Goal: Information Seeking & Learning: Check status

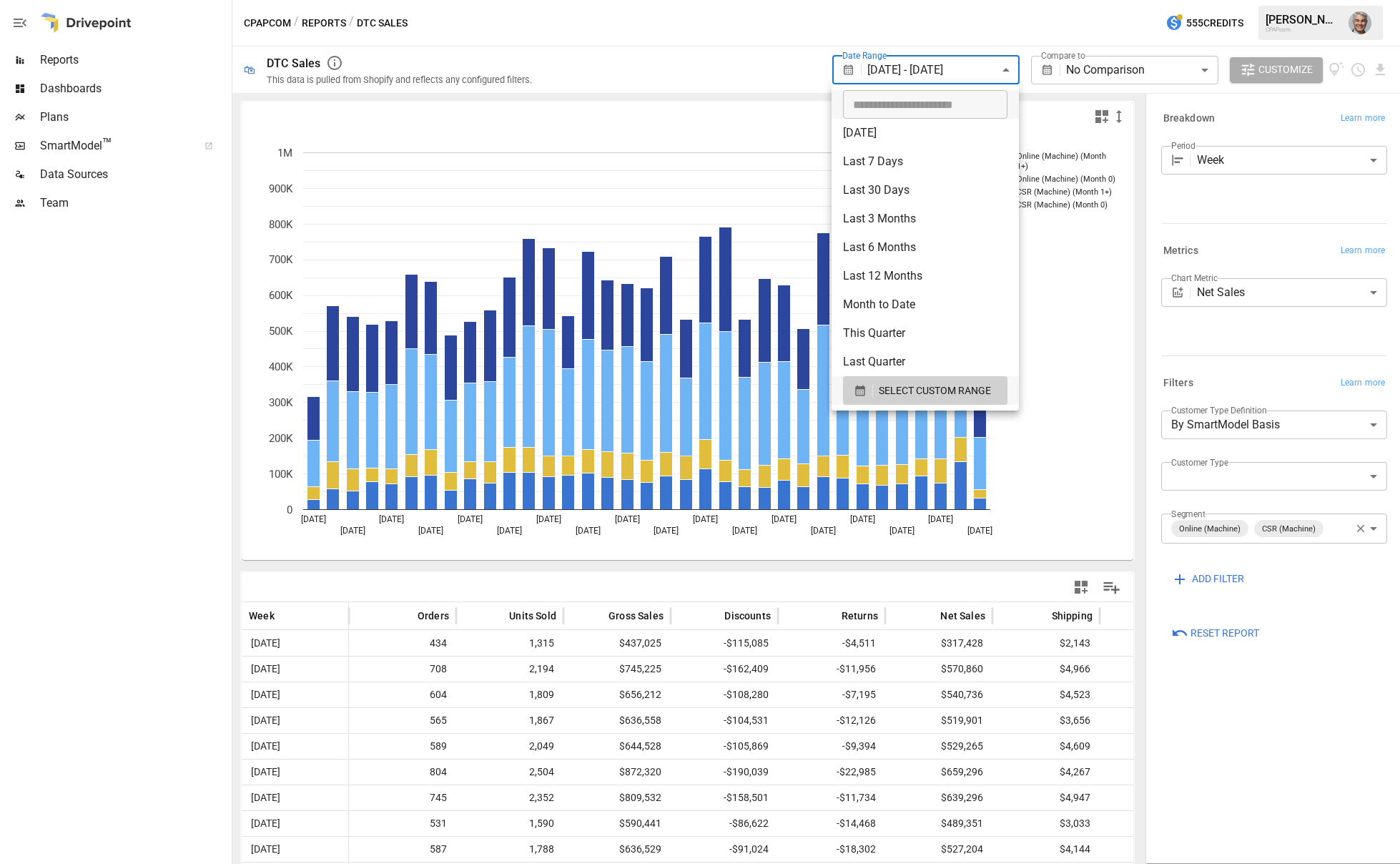
click at [928, 0] on body "**********" at bounding box center [700, 0] width 1400 height 0
click at [928, 71] on div at bounding box center [700, 432] width 1400 height 864
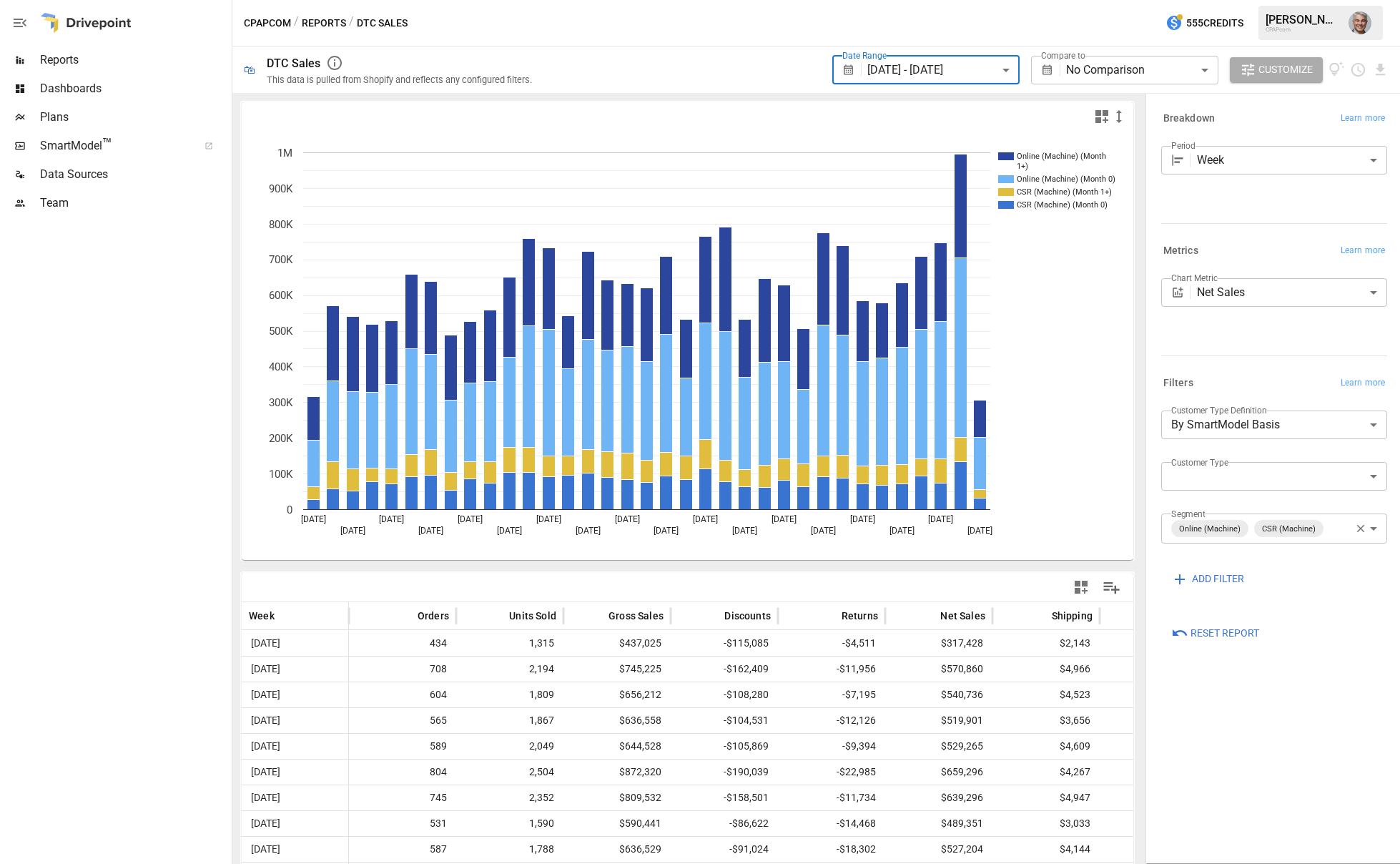
click at [341, 18] on button "Reports" at bounding box center [324, 23] width 45 height 18
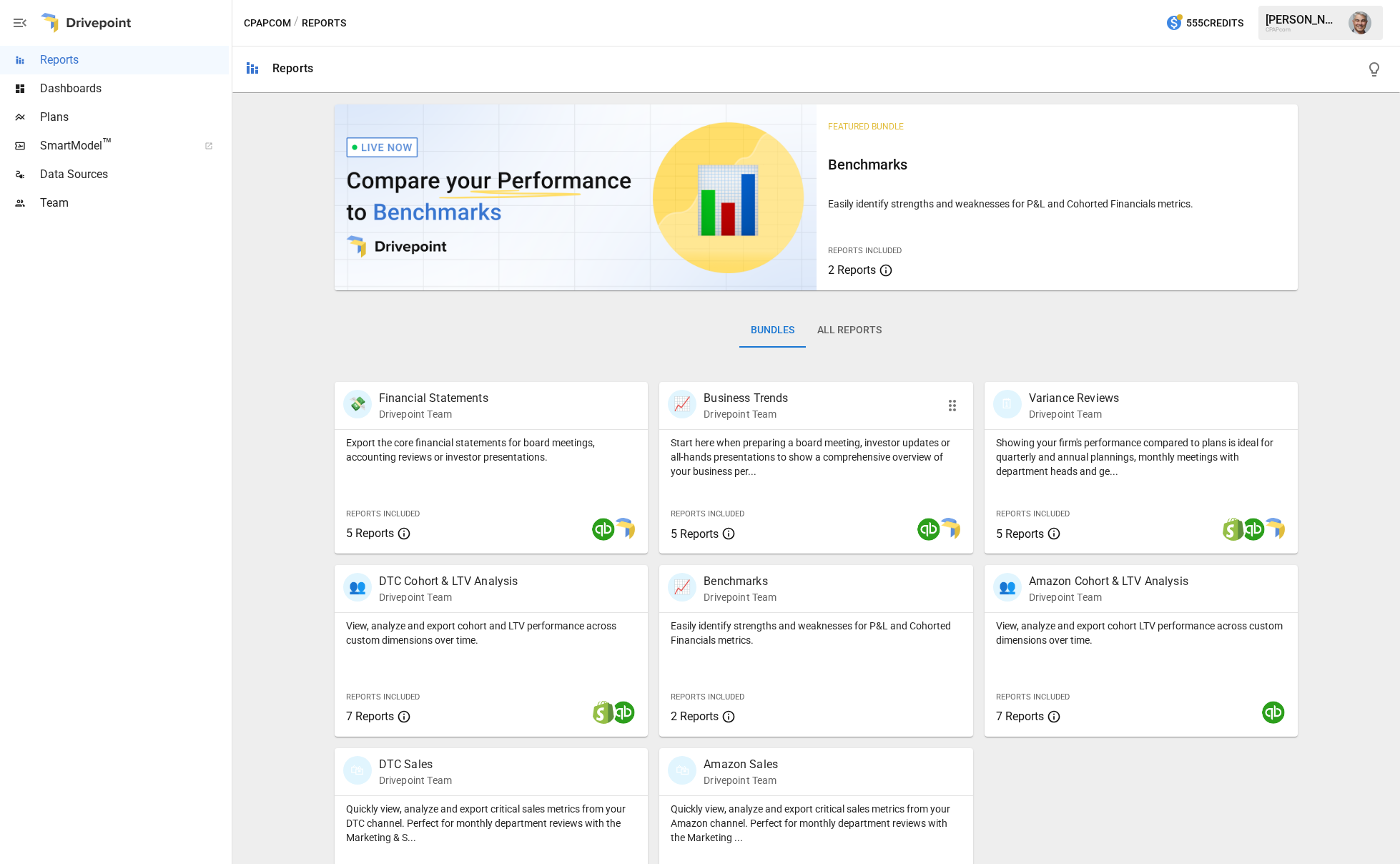
click at [769, 399] on p "Business Trends" at bounding box center [746, 399] width 85 height 17
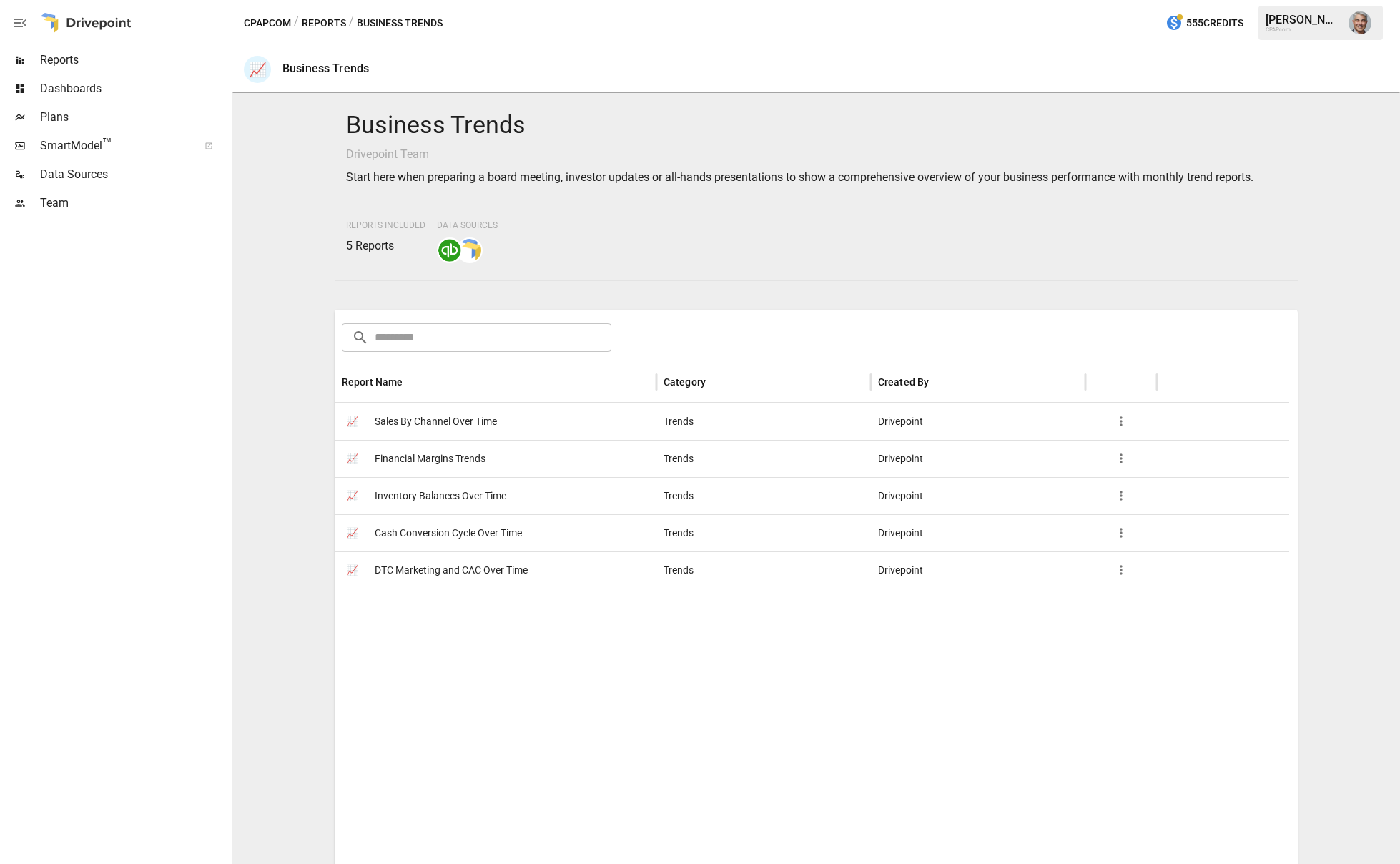
click at [460, 423] on span "Sales By Channel Over Time" at bounding box center [436, 422] width 122 height 37
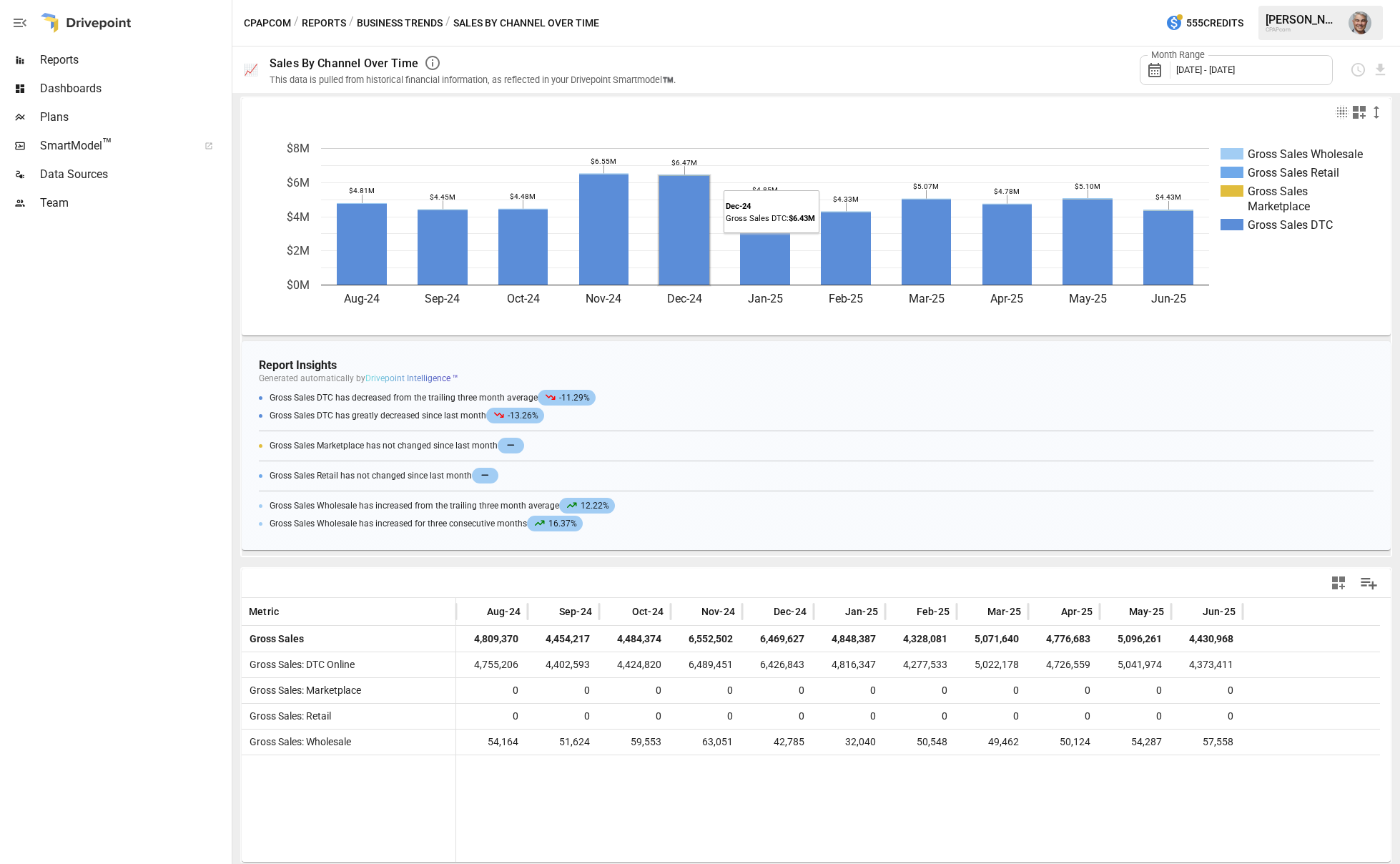
scroll to position [4, 0]
click at [428, 27] on button "Business Trends" at bounding box center [400, 23] width 86 height 18
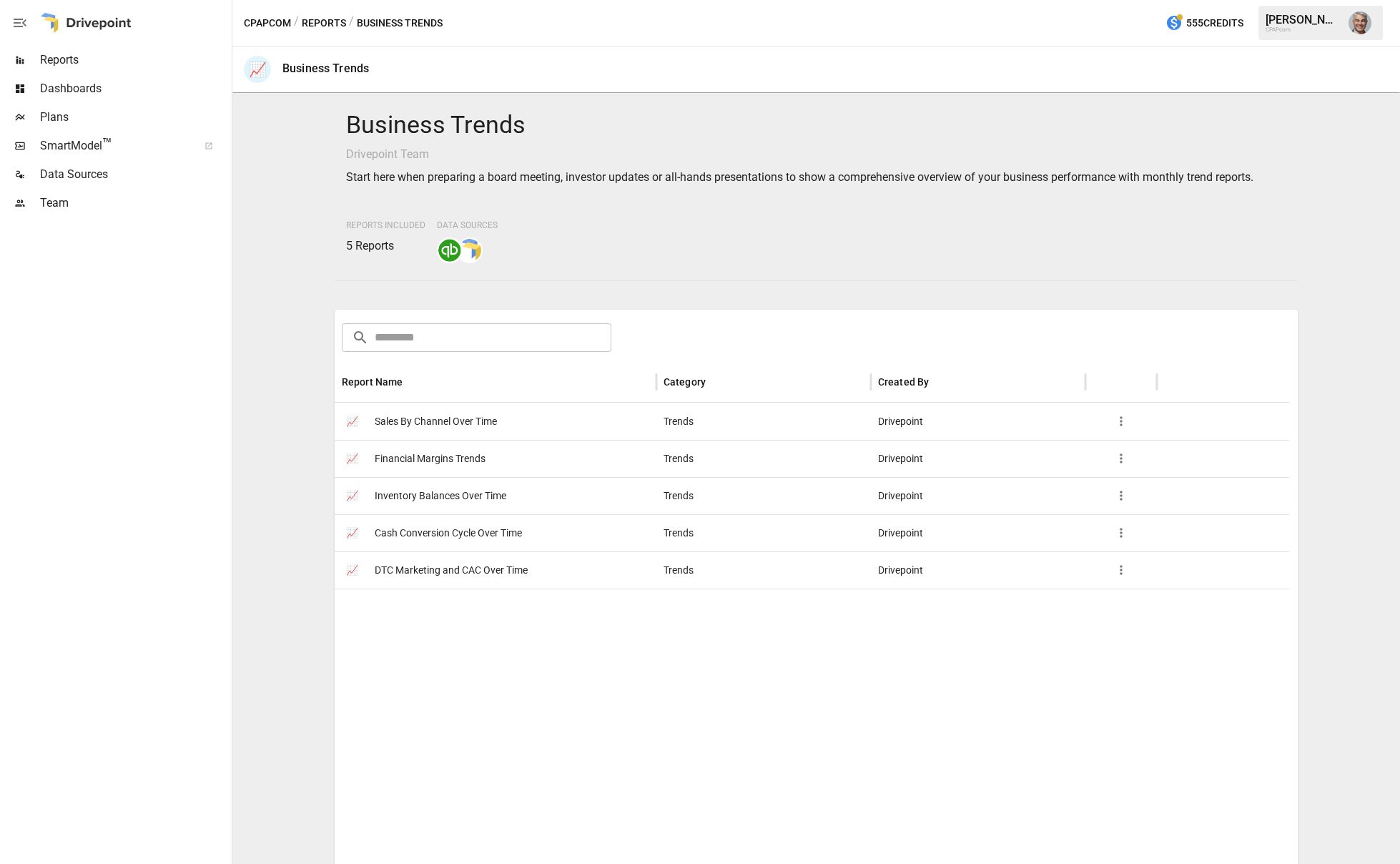
click at [332, 17] on button "Reports" at bounding box center [324, 23] width 45 height 18
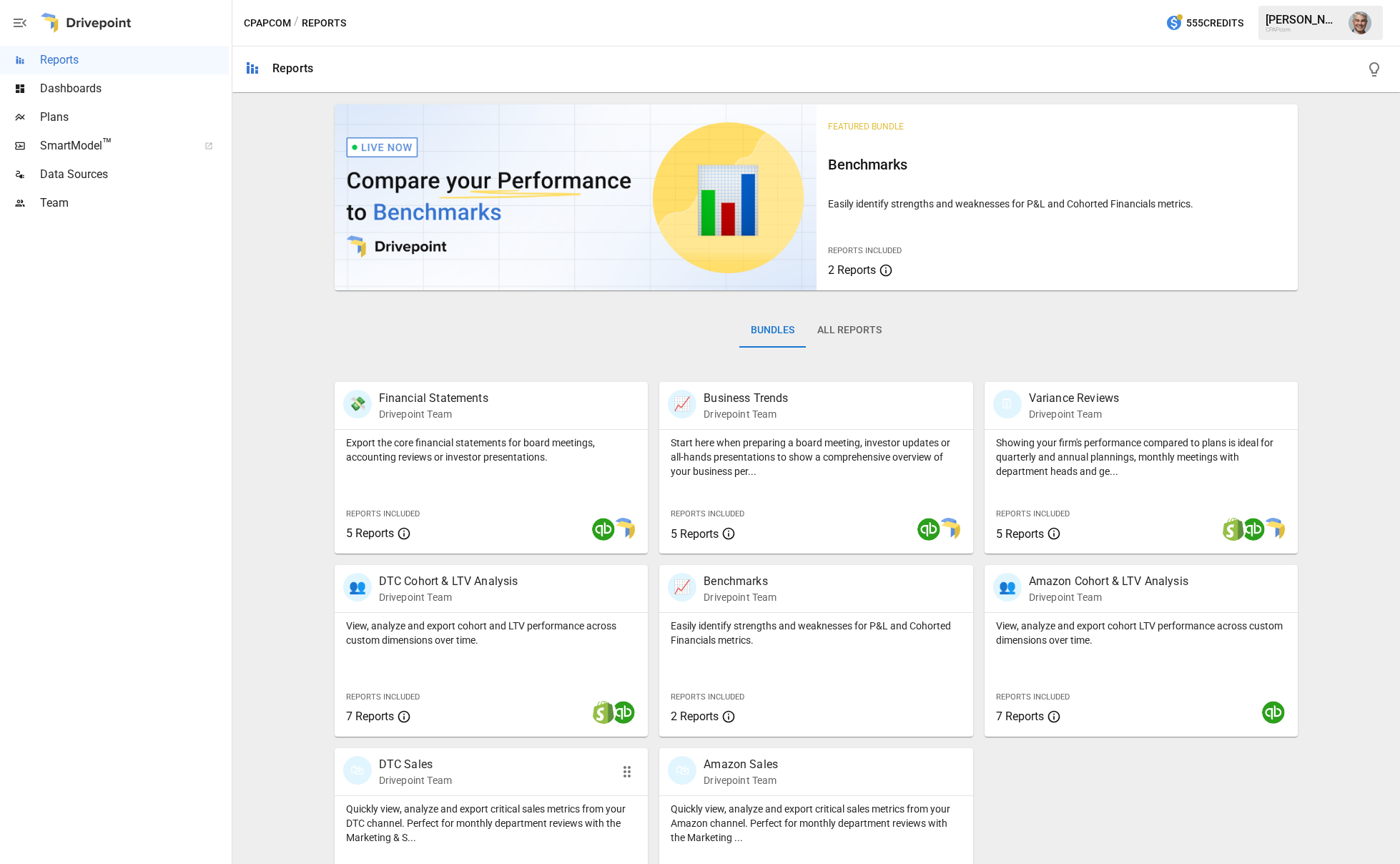
click at [504, 789] on div "🛍 DTC Sales Drivepoint Team" at bounding box center [491, 772] width 313 height 47
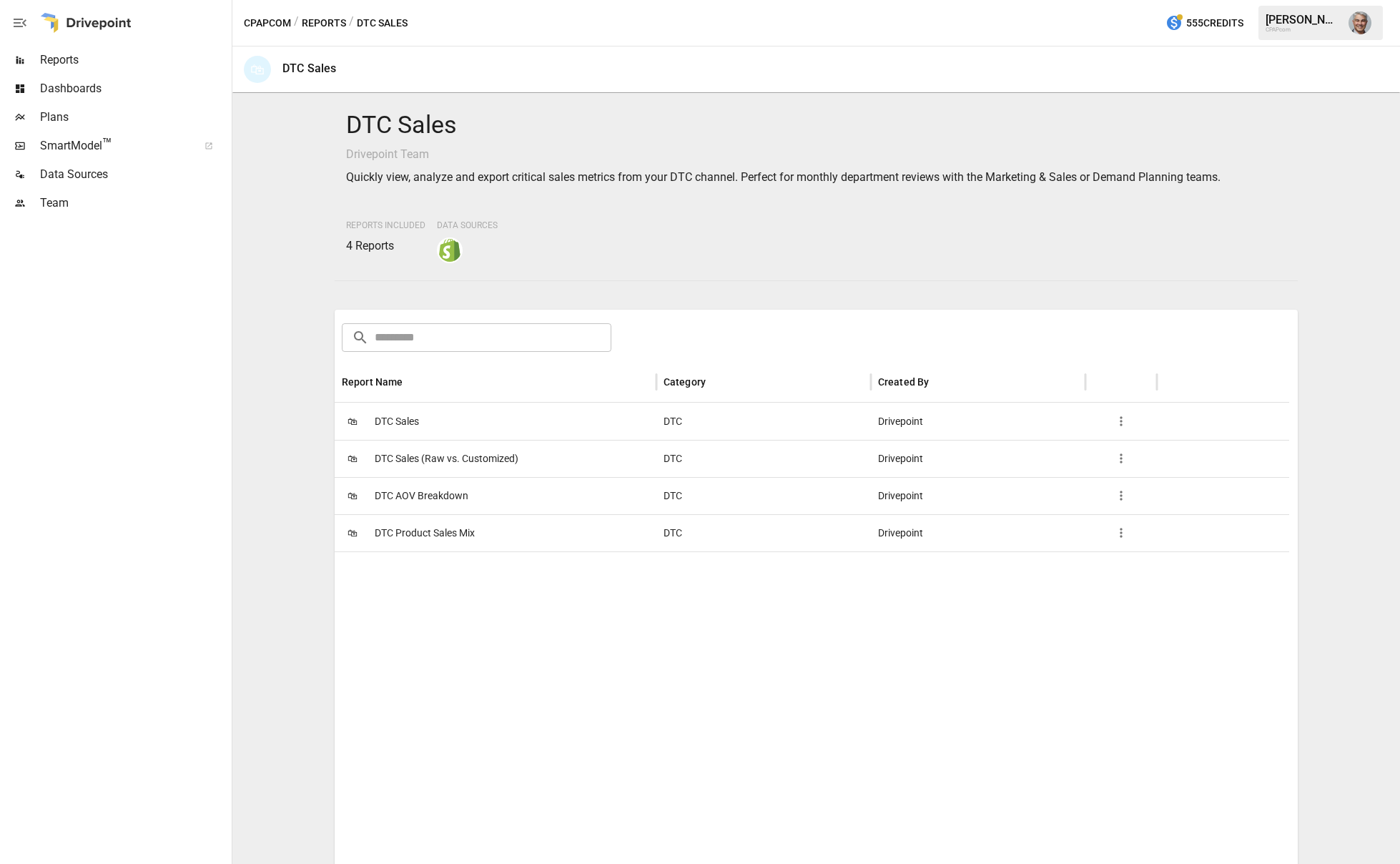
click at [412, 447] on span "DTC Sales (Raw vs. Customized)" at bounding box center [447, 459] width 144 height 37
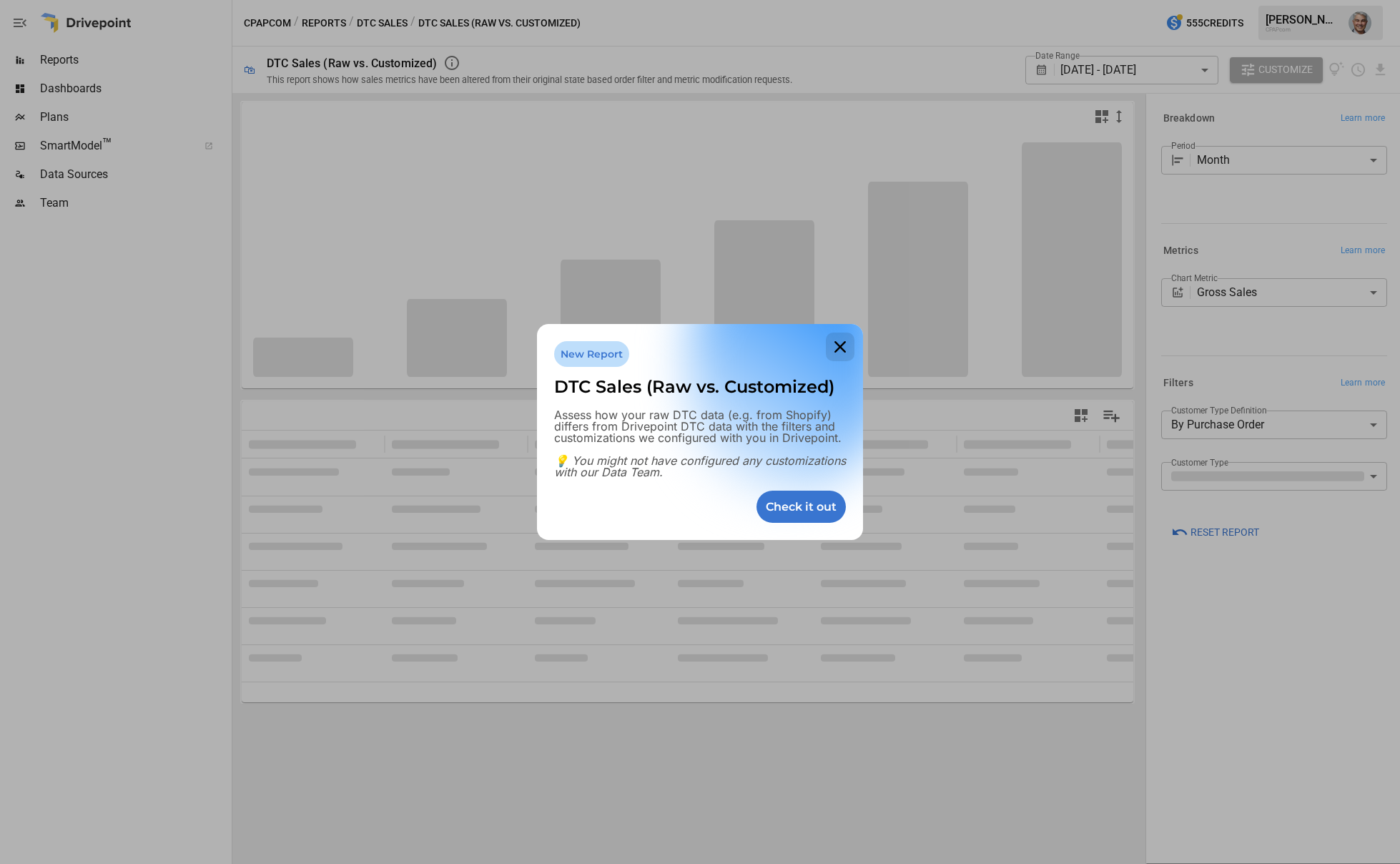
click at [841, 345] on icon at bounding box center [841, 347] width 29 height 29
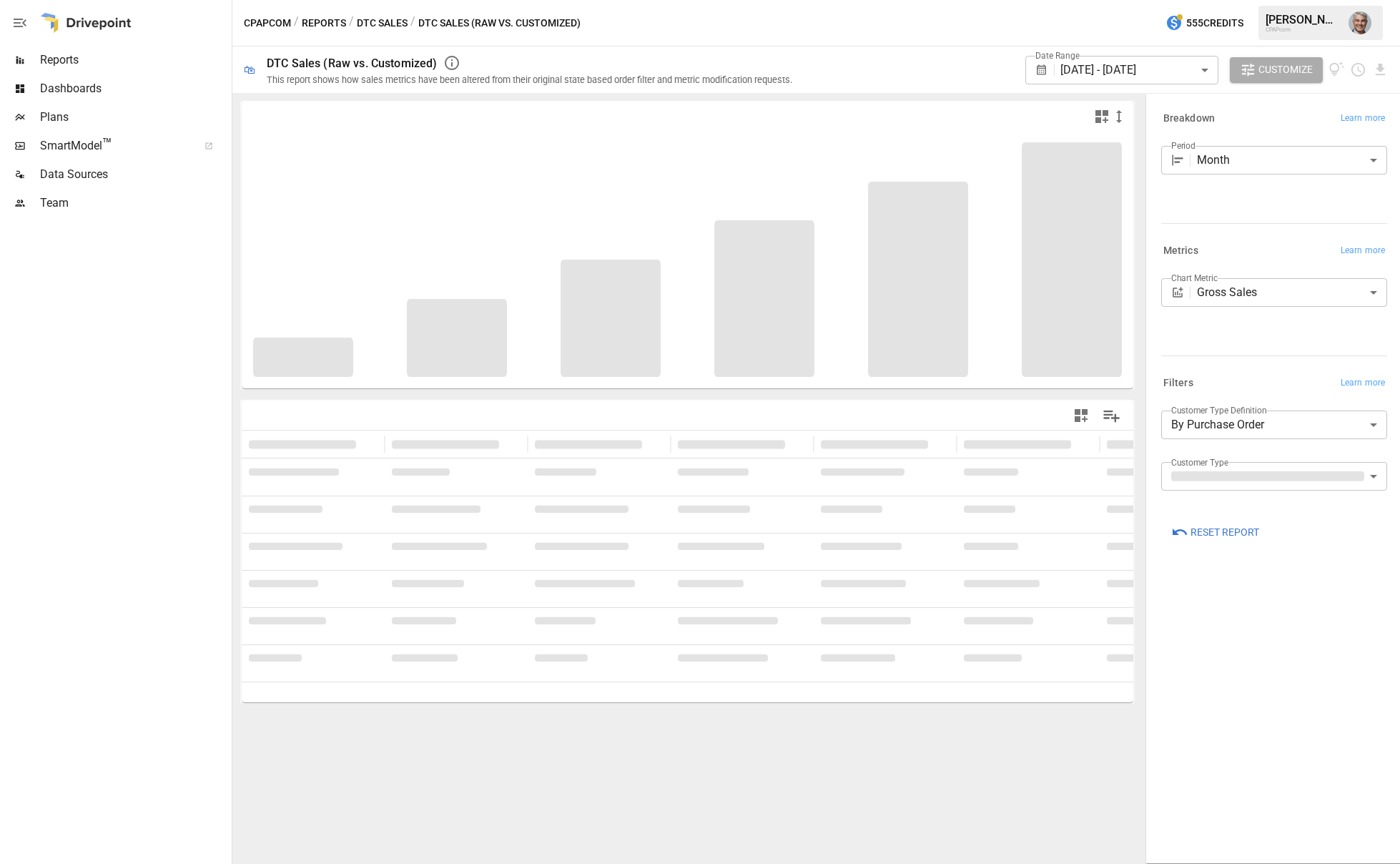
click at [319, 22] on button "Reports" at bounding box center [324, 23] width 45 height 18
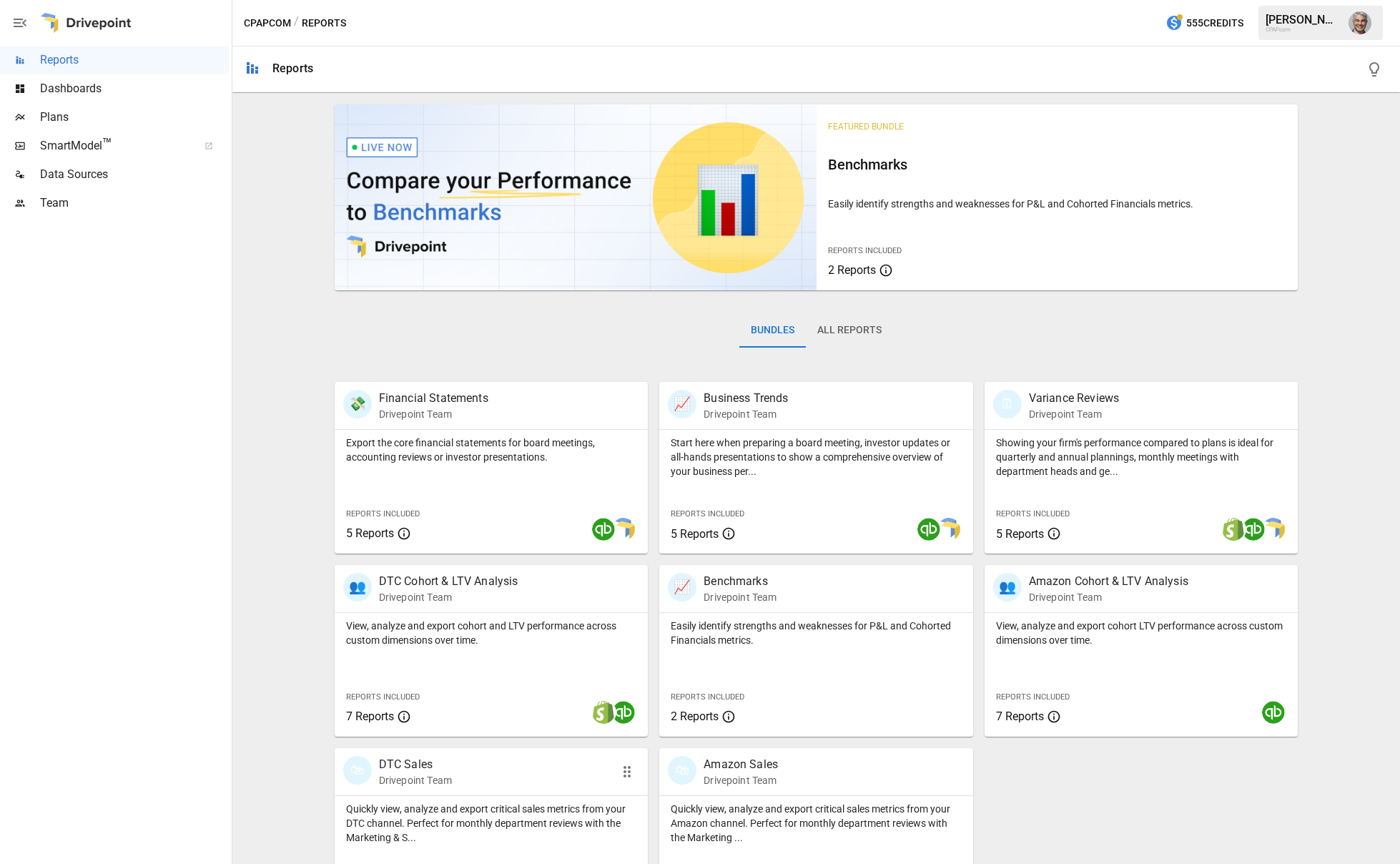
click at [419, 765] on p "DTC Sales" at bounding box center [416, 765] width 73 height 17
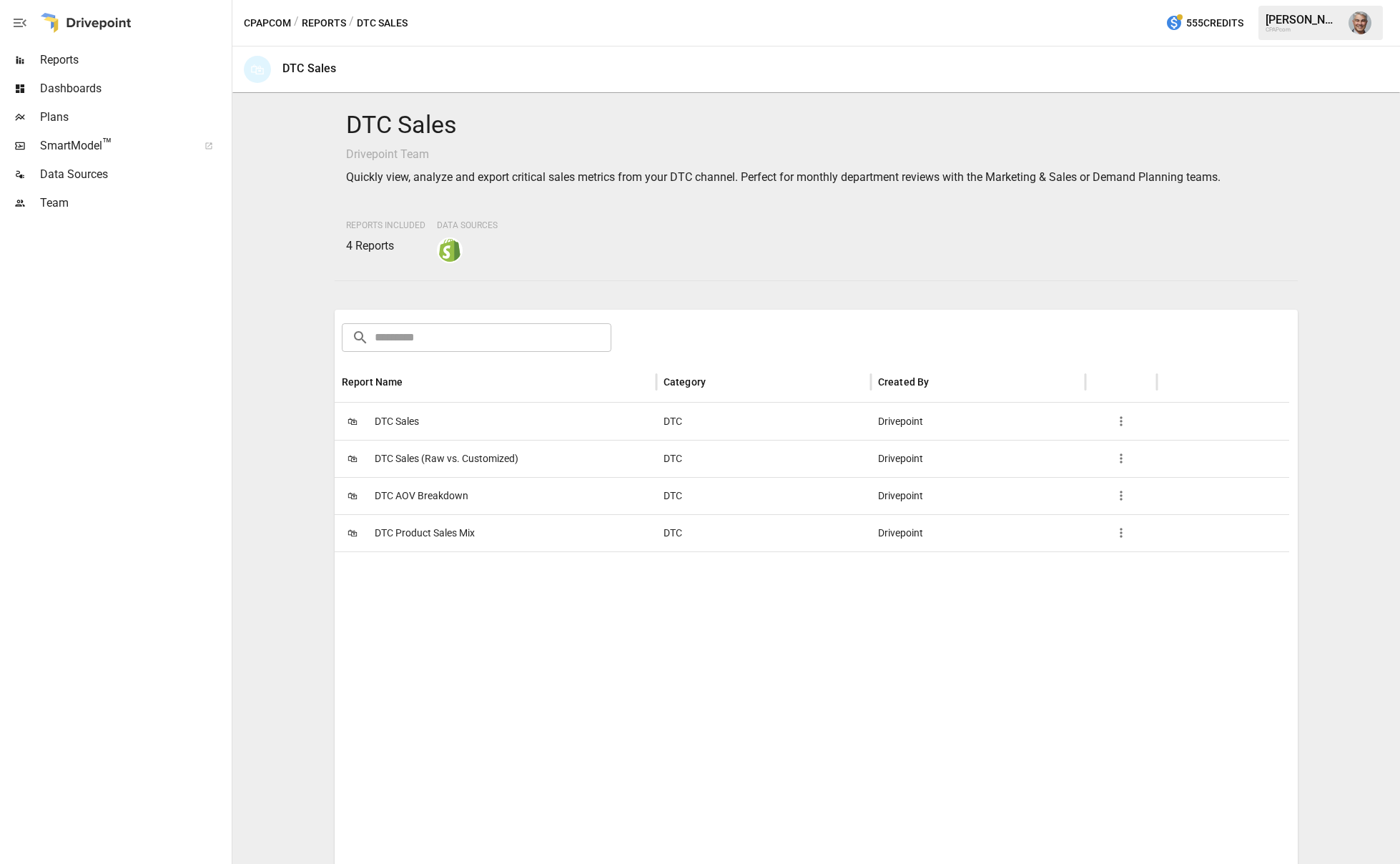
click at [409, 422] on span "DTC Sales" at bounding box center [397, 422] width 45 height 37
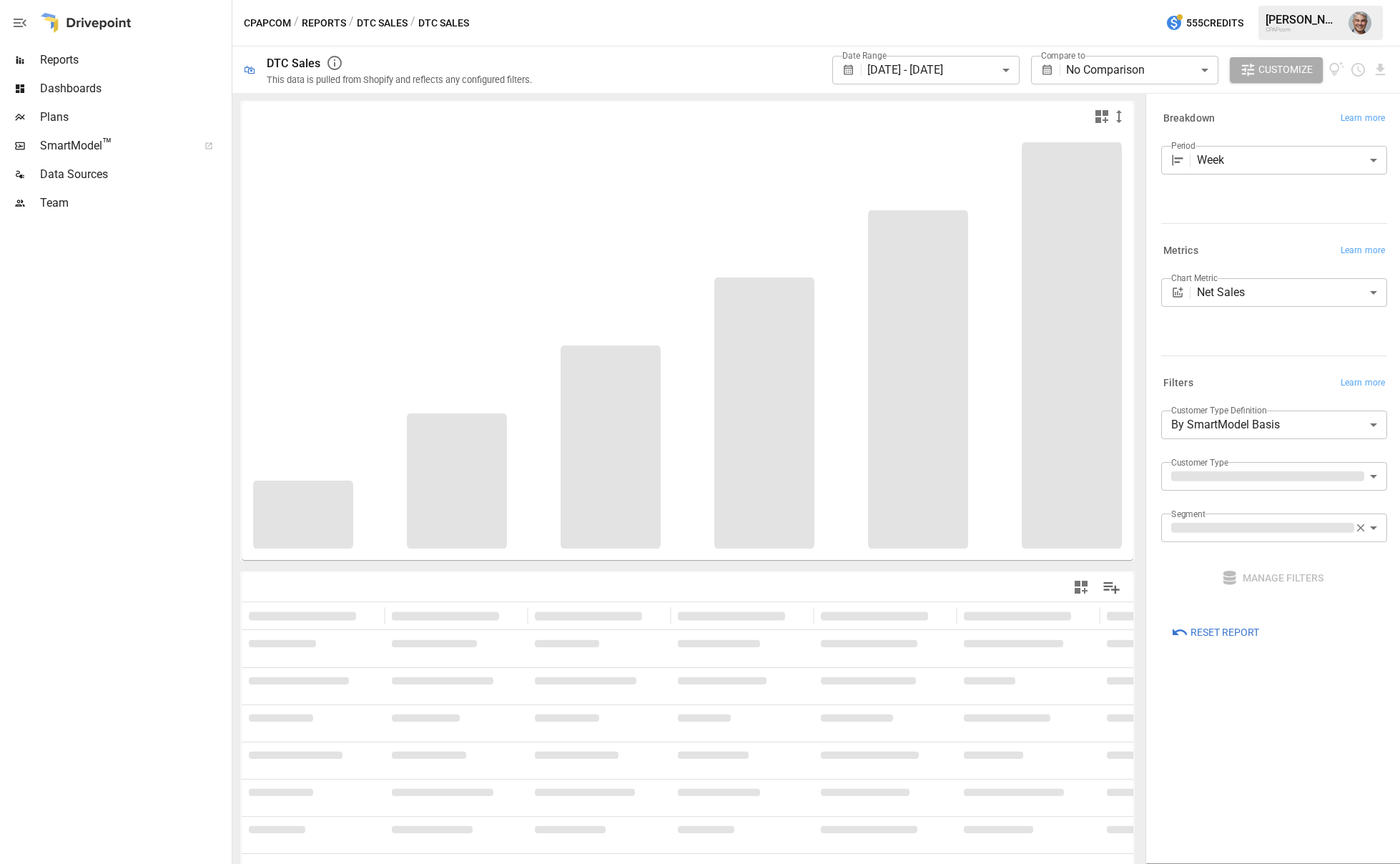
click at [309, 19] on button "Reports" at bounding box center [324, 23] width 45 height 18
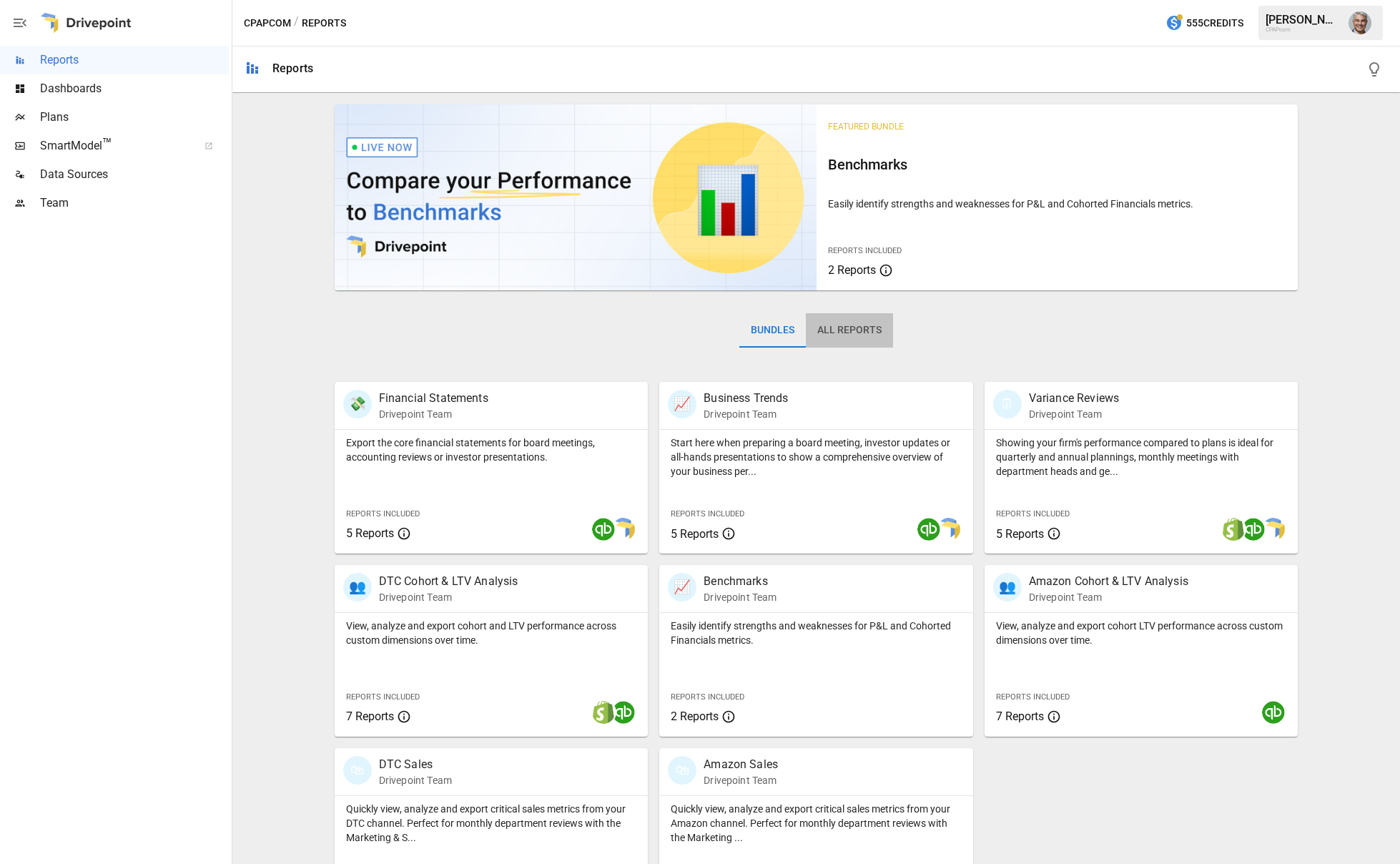
click at [839, 325] on button "All Reports" at bounding box center [850, 330] width 88 height 34
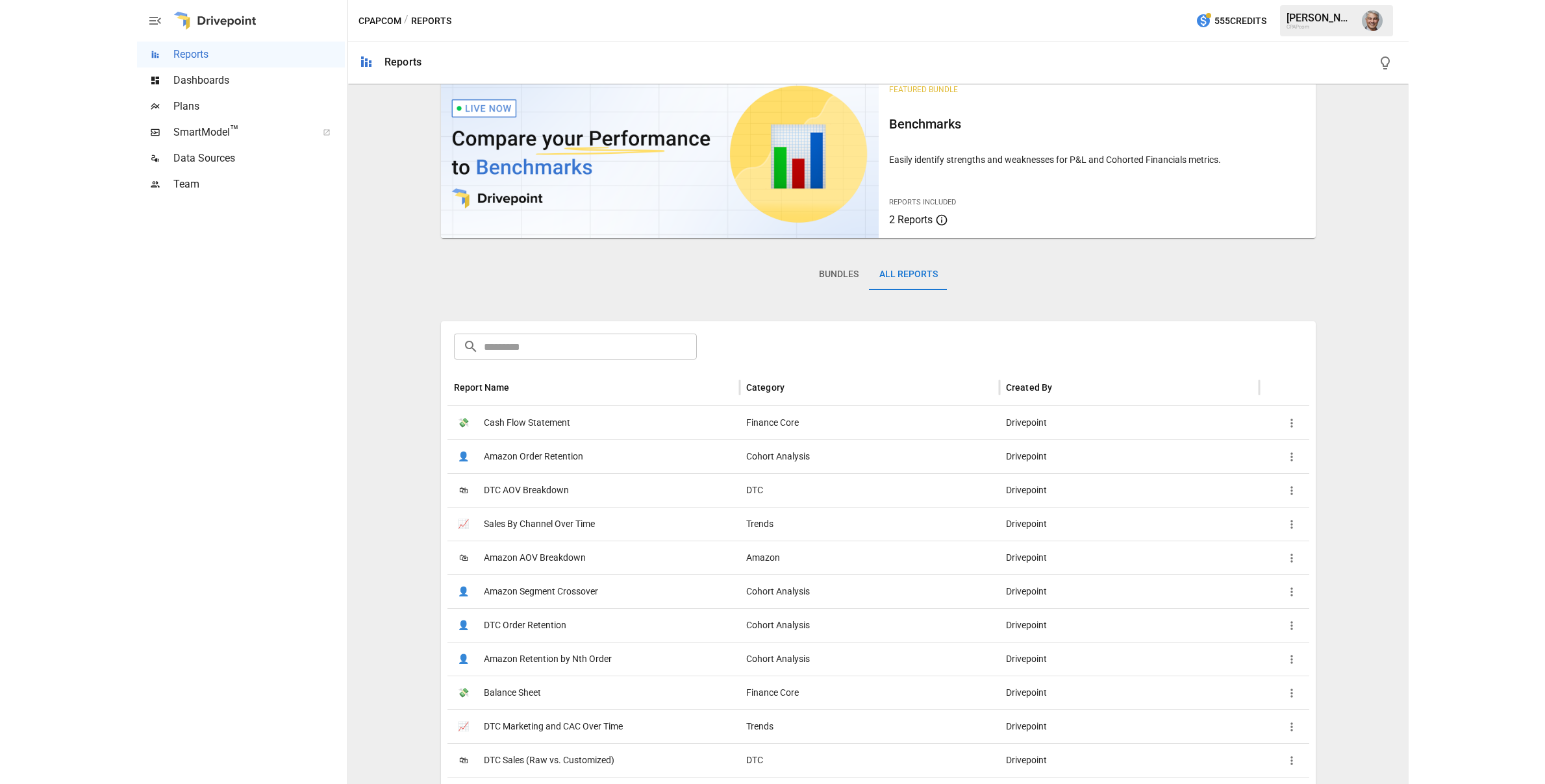
scroll to position [93, 0]
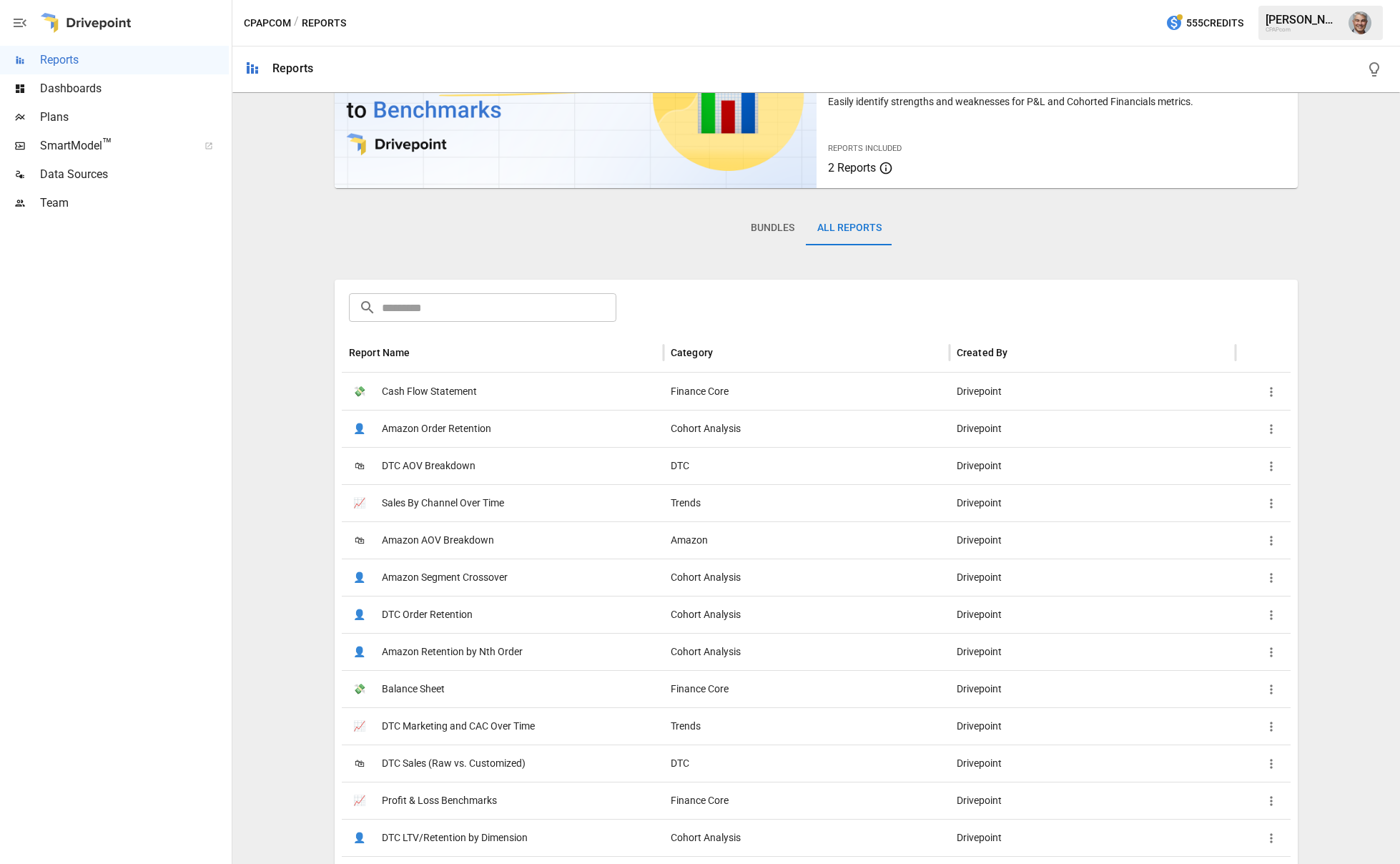
click at [459, 505] on span "Sales By Channel Over Time" at bounding box center [443, 503] width 122 height 37
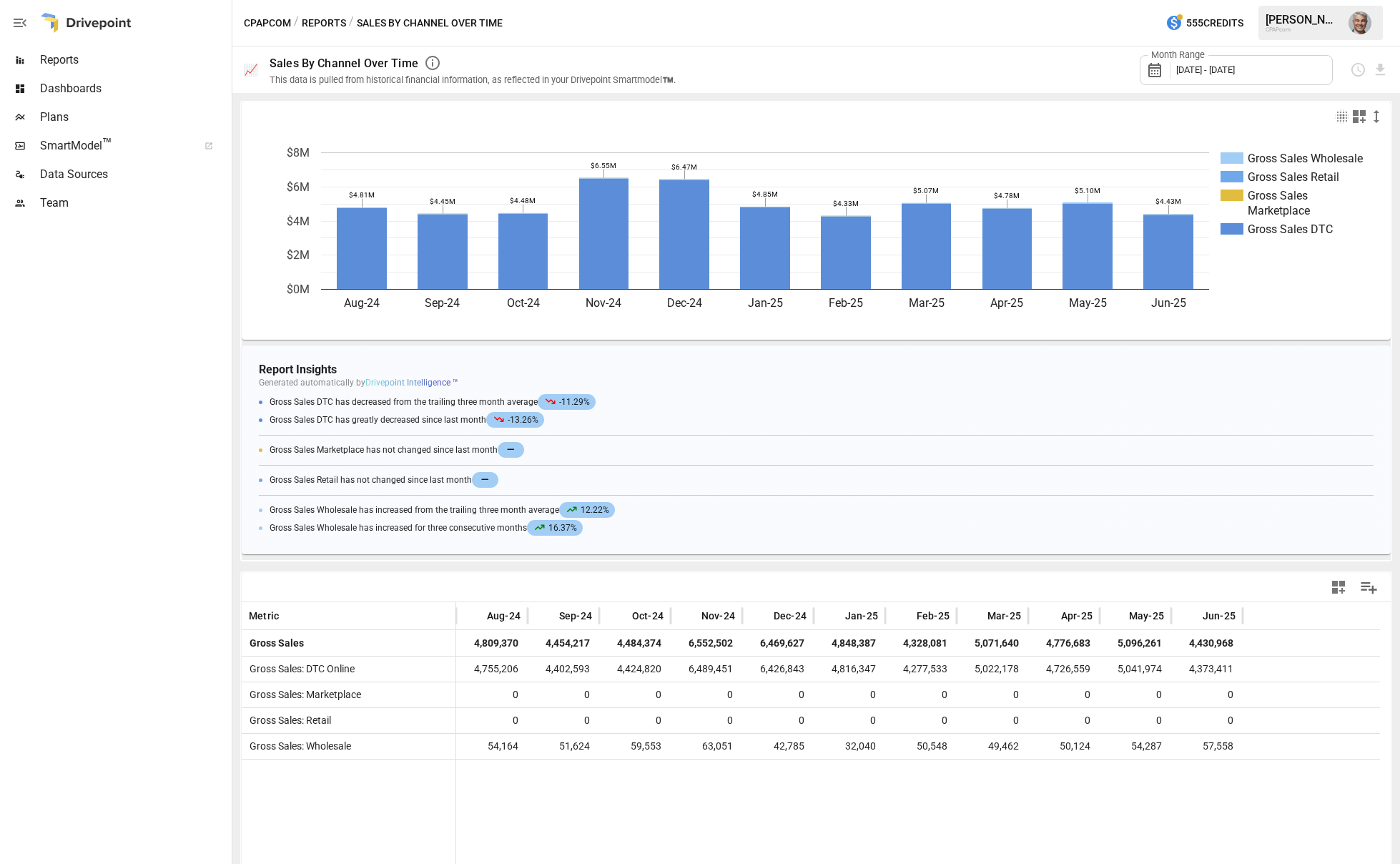
click at [314, 33] on div "CPAPcom / Reports / Sales By Channel Over Time 555 Credits [PERSON_NAME] CPAPcom" at bounding box center [816, 23] width 1168 height 46
click at [321, 19] on button "Reports" at bounding box center [324, 23] width 45 height 18
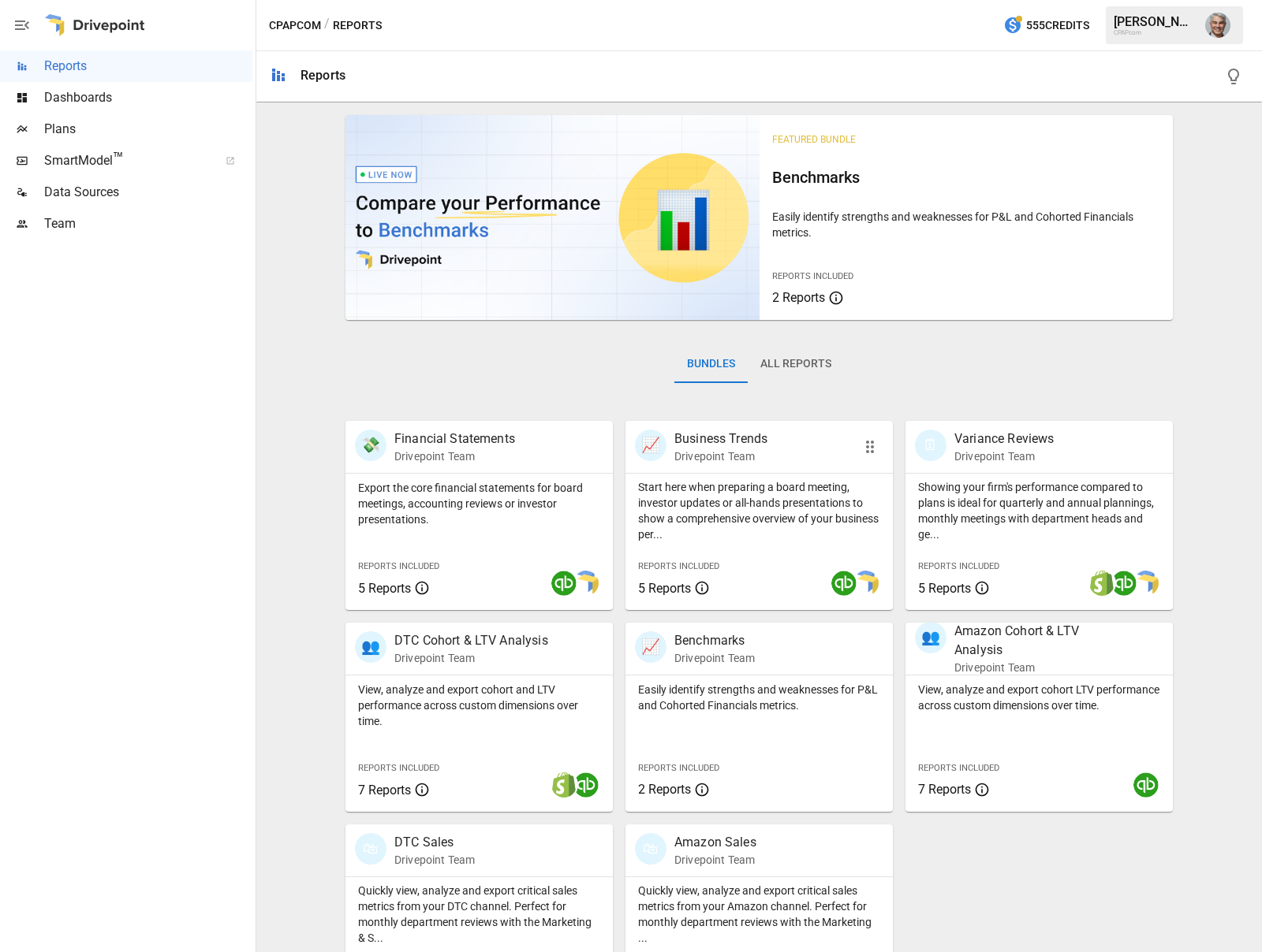
click at [729, 438] on p "Business Trends" at bounding box center [721, 439] width 93 height 19
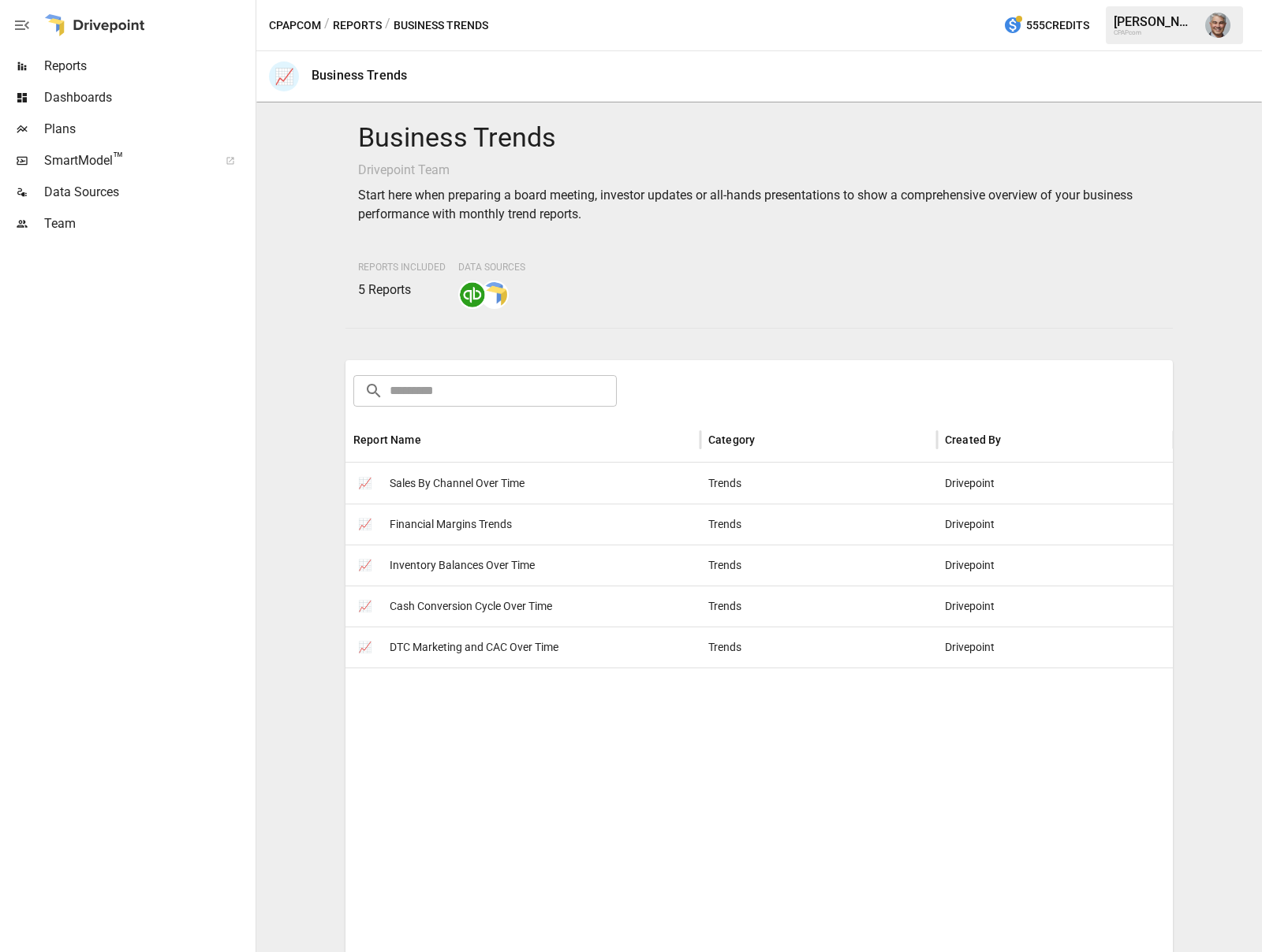
click at [465, 498] on span "Sales By Channel Over Time" at bounding box center [457, 484] width 135 height 40
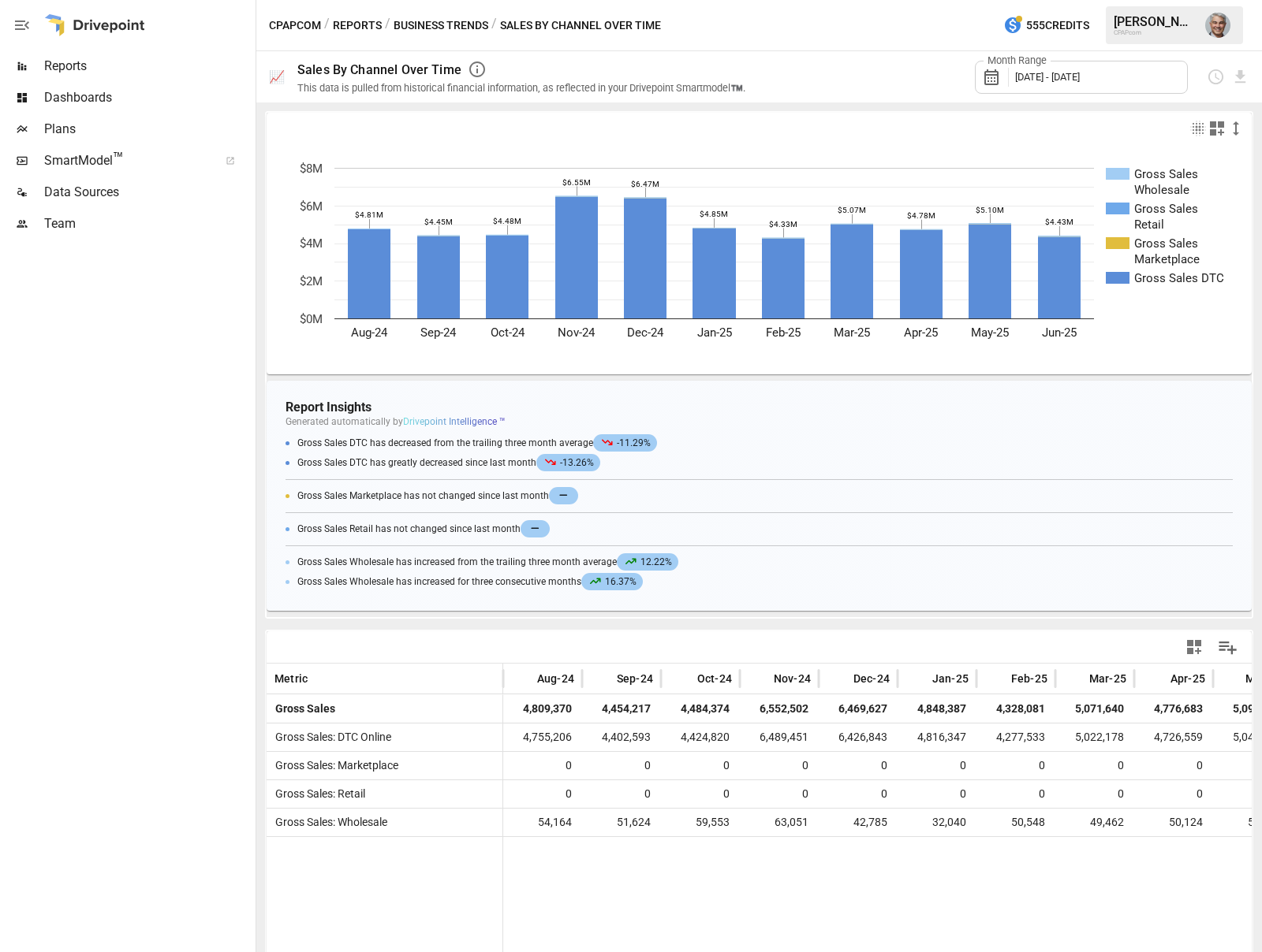
click at [1209, 127] on icon "button" at bounding box center [1217, 128] width 19 height 19
click at [1209, 127] on div at bounding box center [631, 476] width 1262 height 952
click at [1191, 130] on icon "button" at bounding box center [1198, 128] width 15 height 15
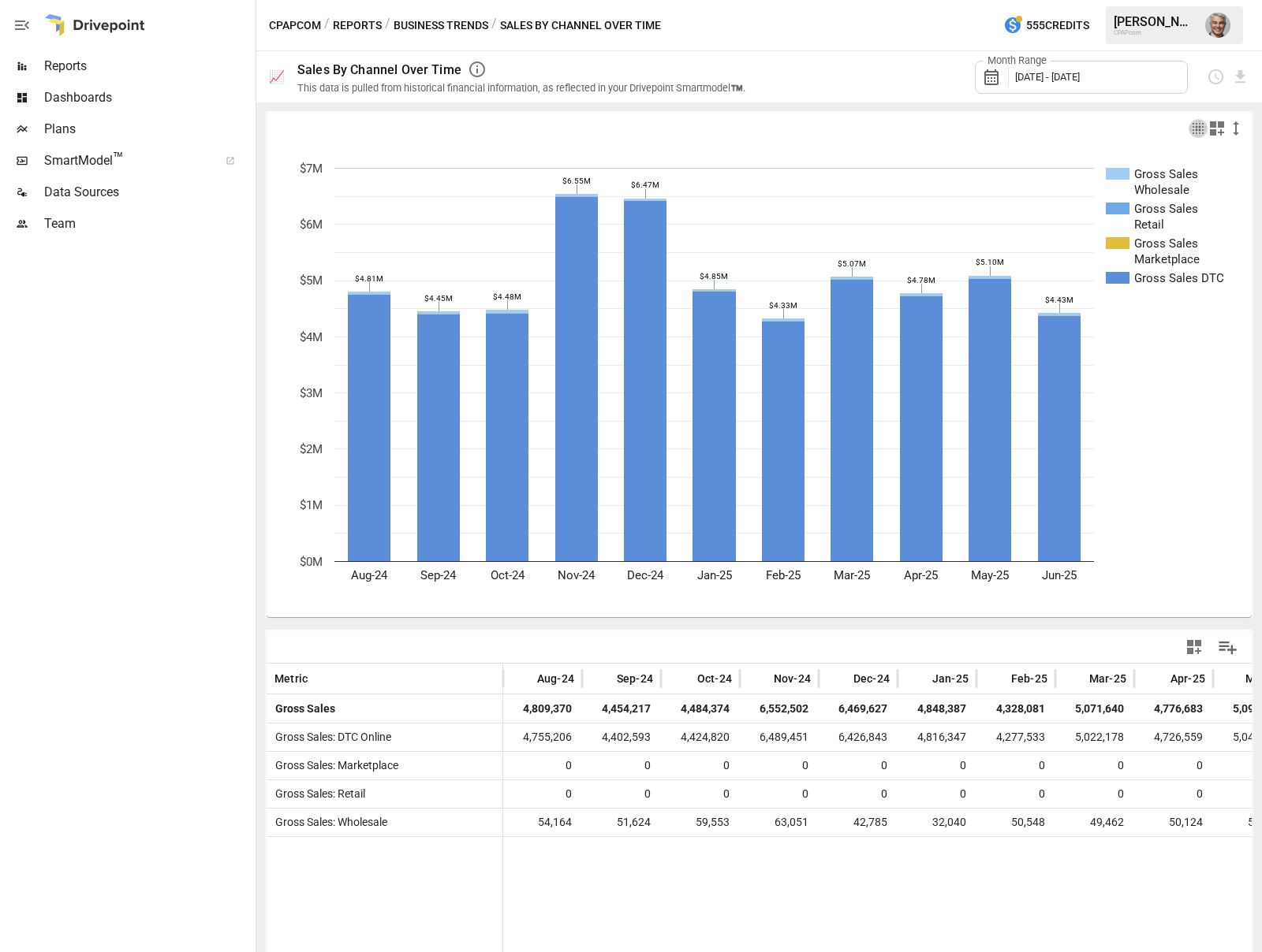
click at [1191, 130] on icon "button" at bounding box center [1198, 128] width 15 height 15
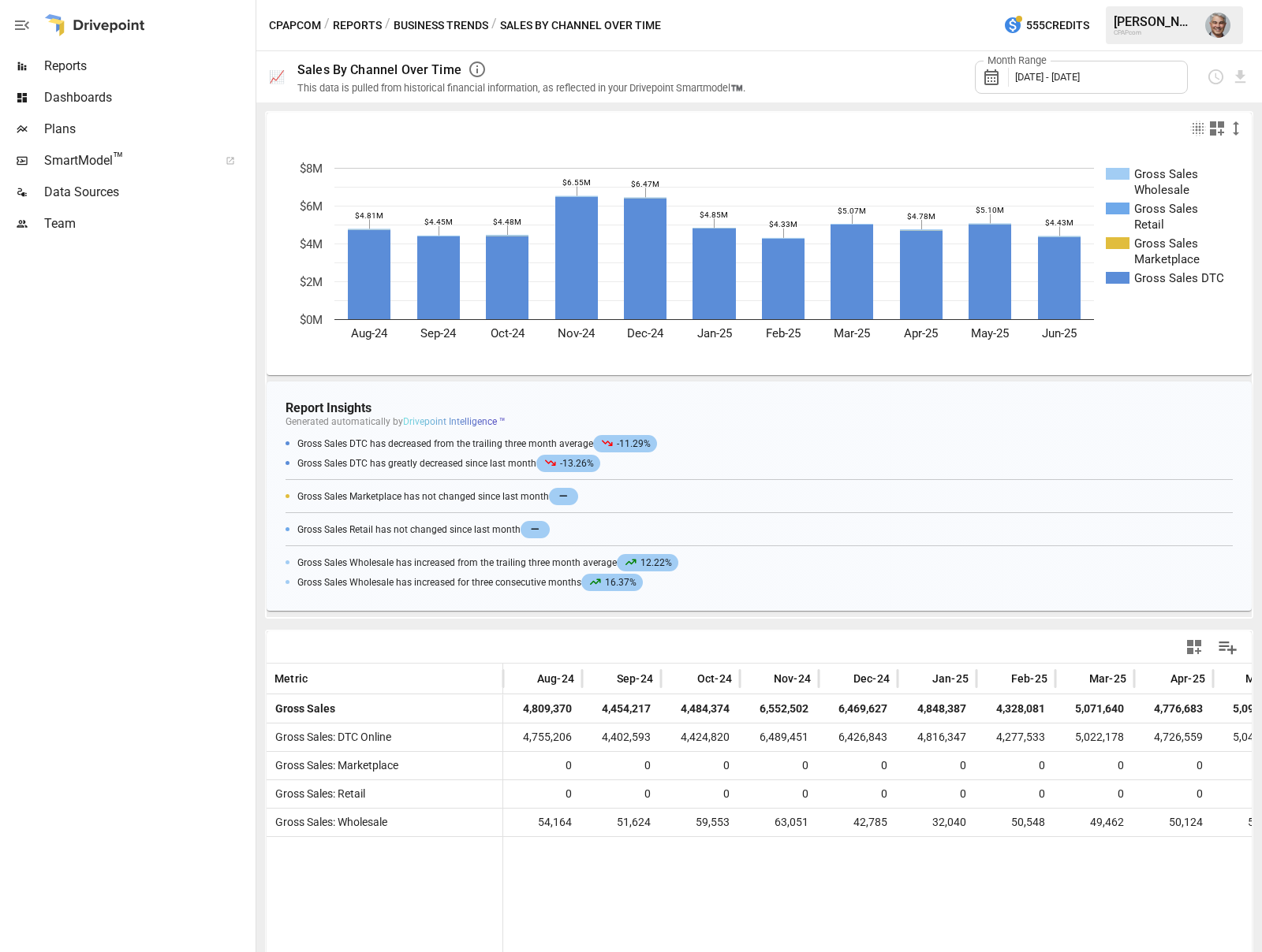
click at [435, 25] on button "Business Trends" at bounding box center [441, 25] width 95 height 20
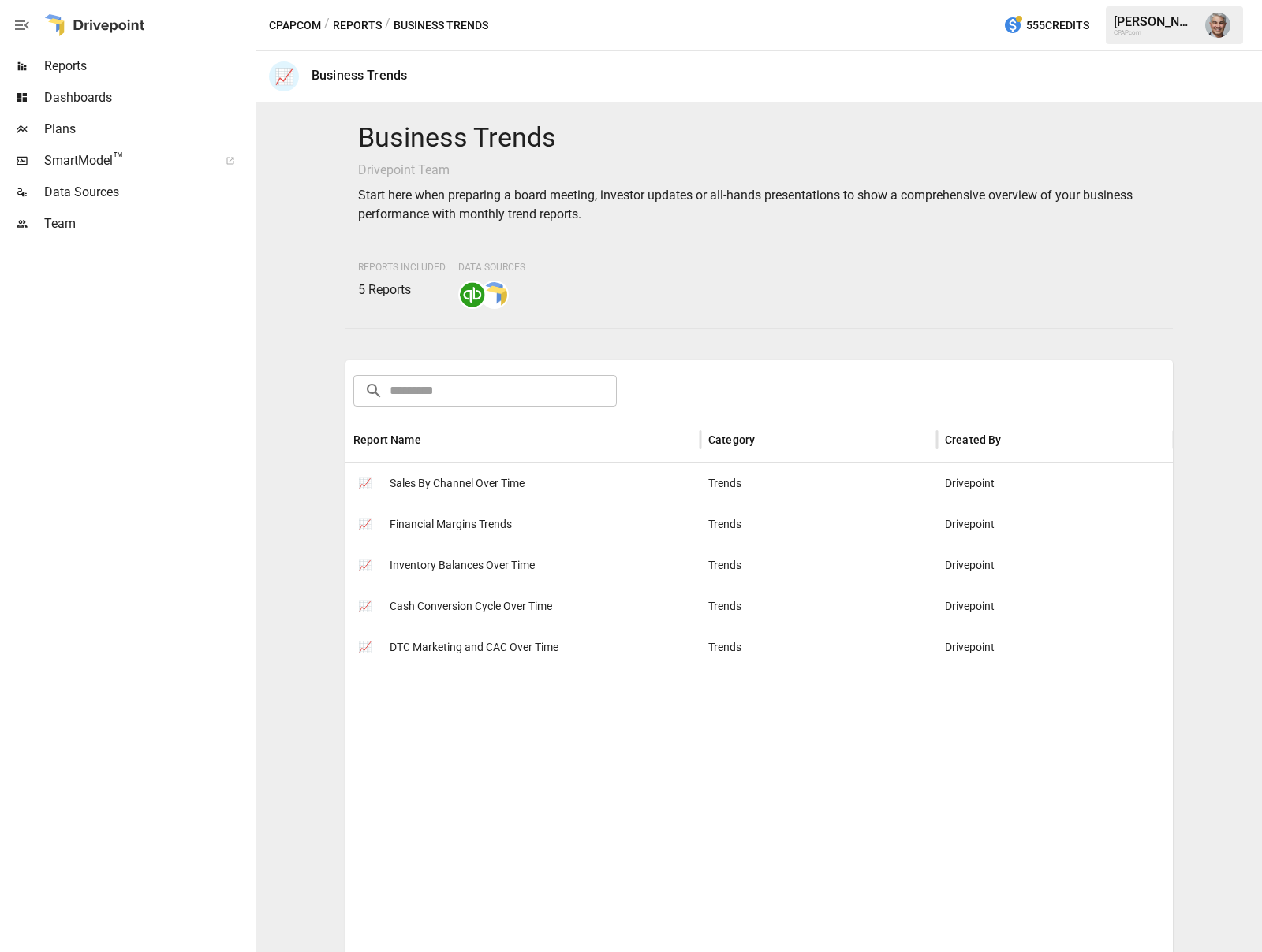
click at [338, 25] on button "Reports" at bounding box center [357, 25] width 49 height 20
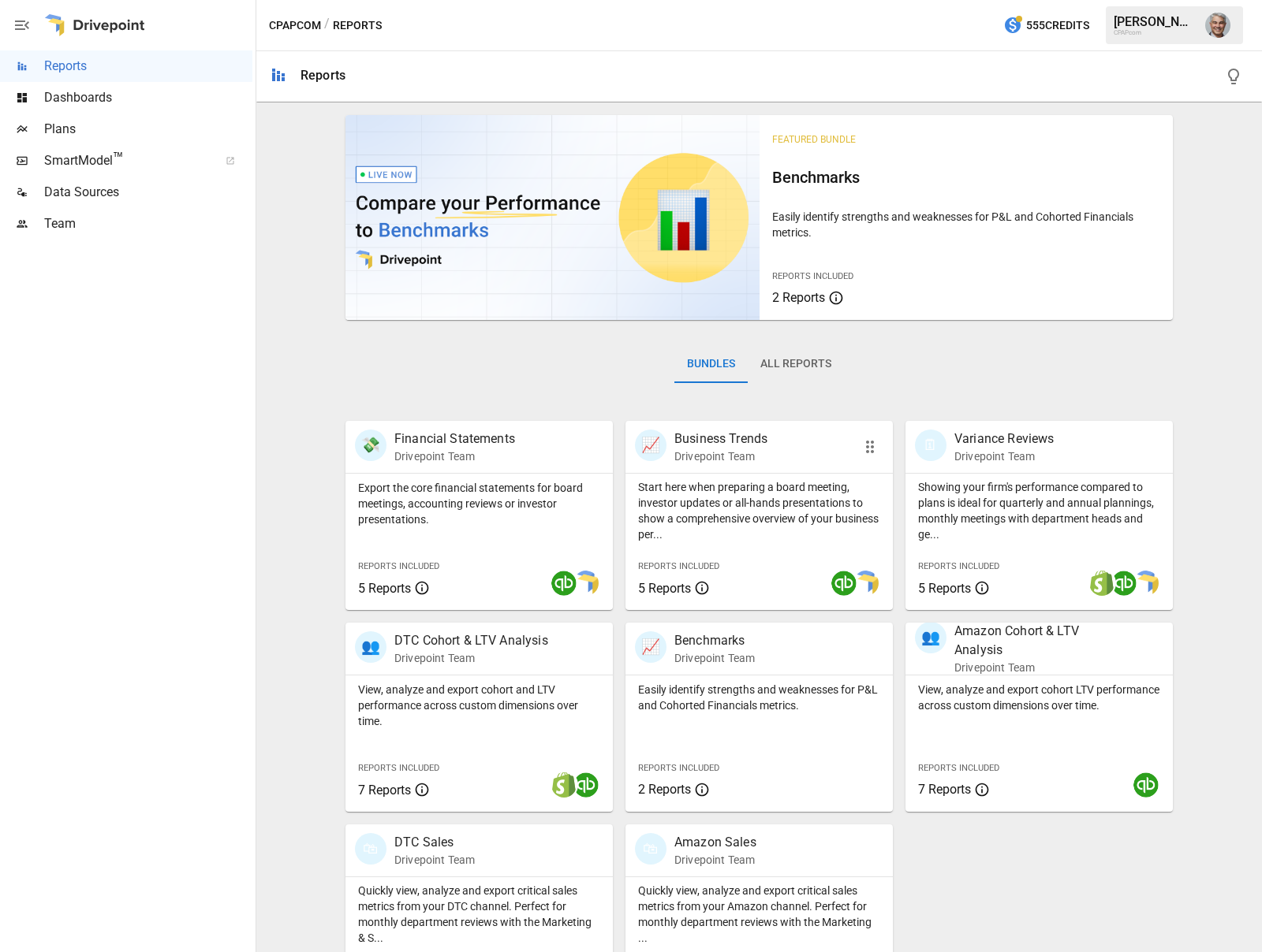
click at [736, 436] on p "Business Trends" at bounding box center [721, 439] width 93 height 19
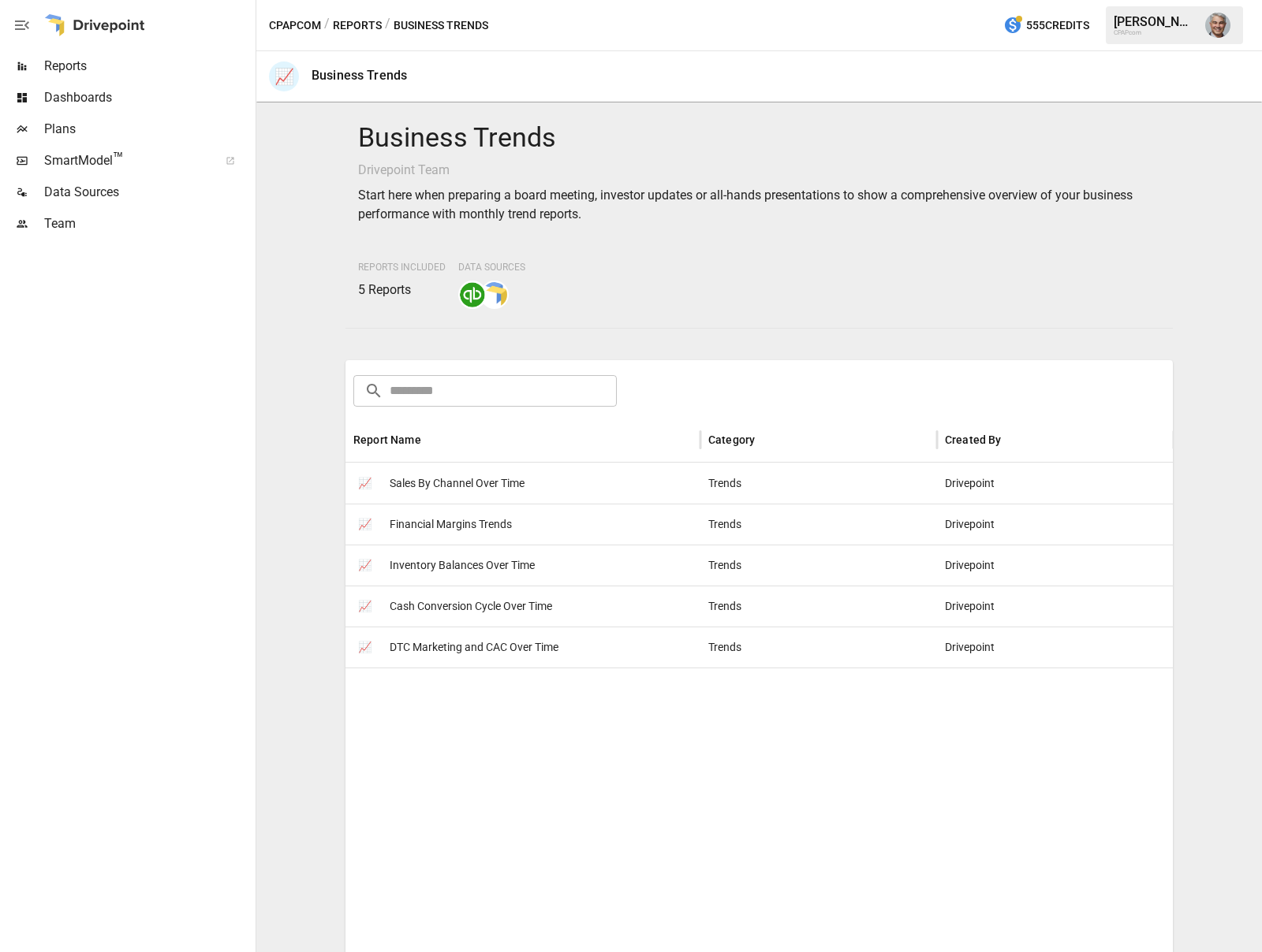
click at [469, 488] on span "Sales By Channel Over Time" at bounding box center [457, 484] width 135 height 40
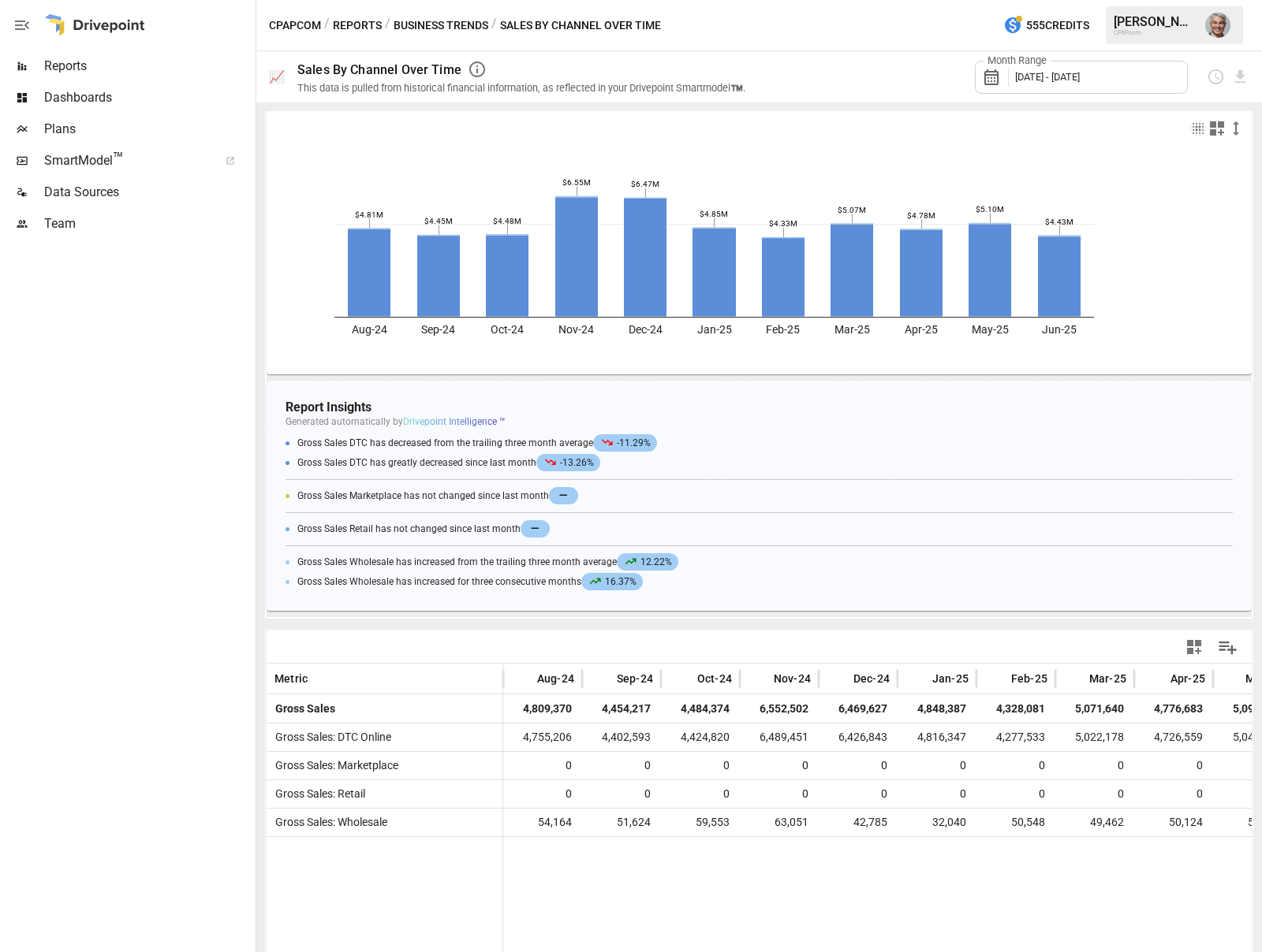
click at [1088, 83] on div "Month Range [DATE] - [DATE]" at bounding box center [1081, 78] width 213 height 33
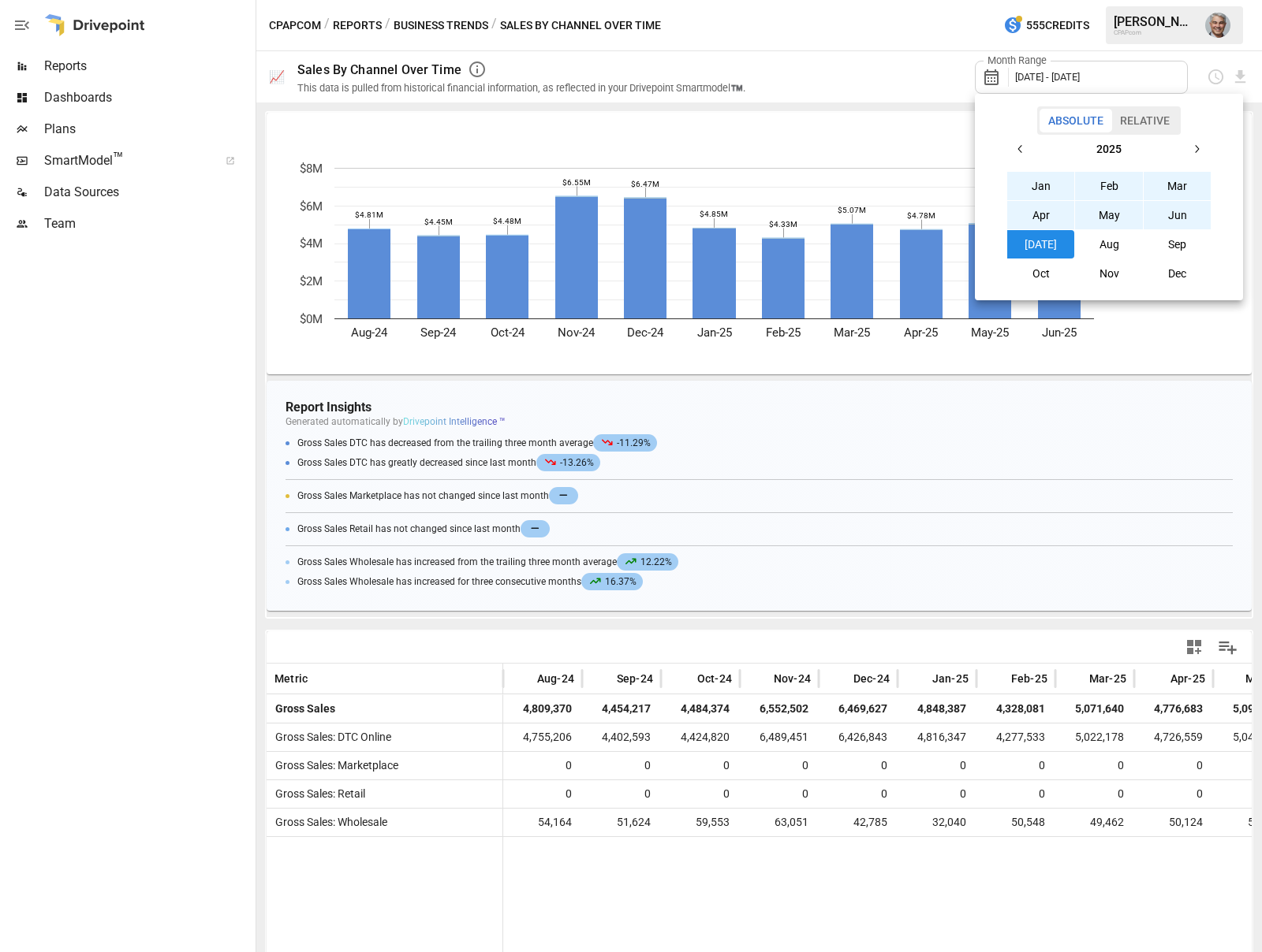
click at [1021, 150] on icon "button" at bounding box center [1021, 149] width 13 height 13
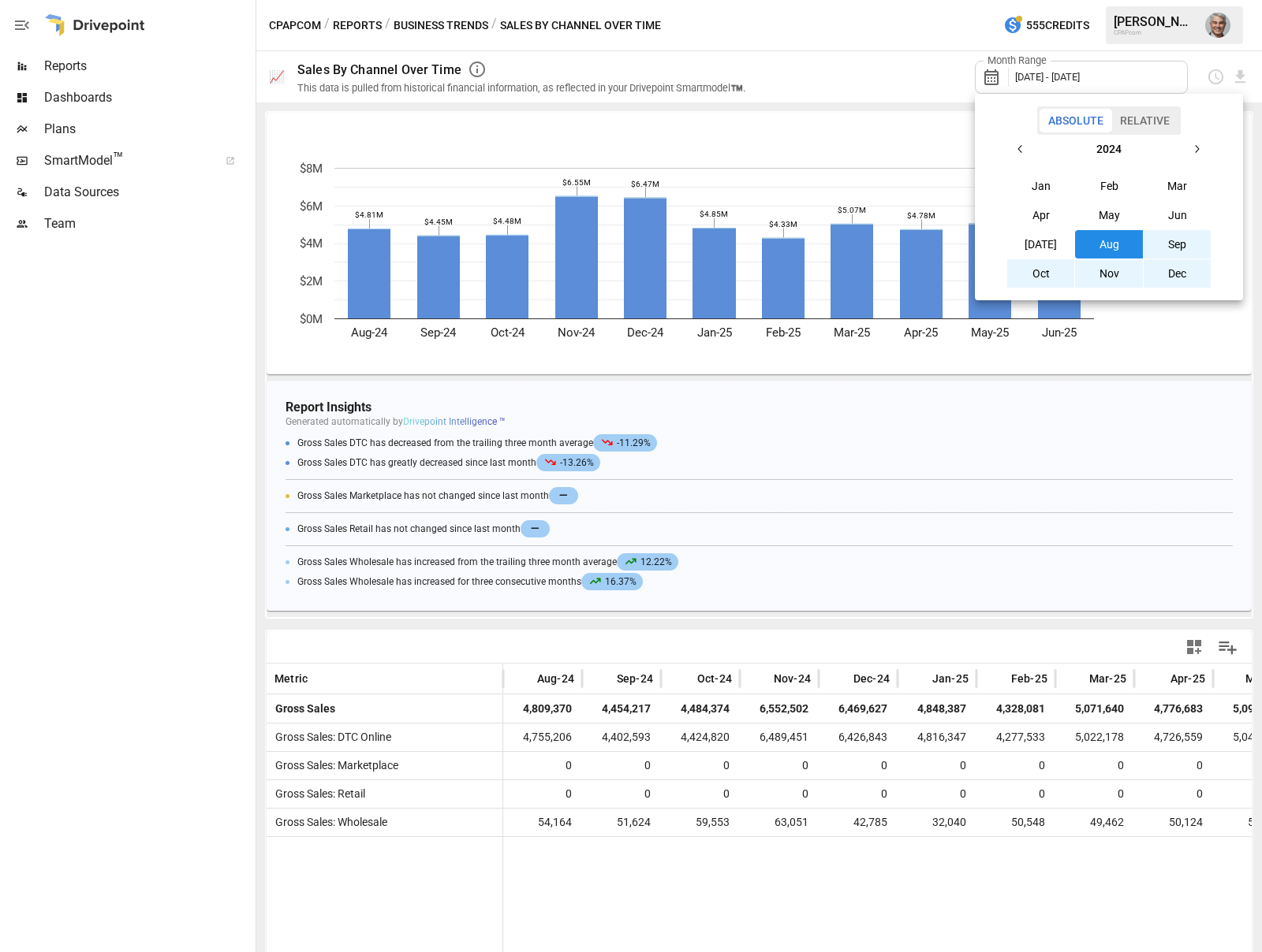
click at [1021, 150] on icon "button" at bounding box center [1021, 149] width 13 height 13
click at [1033, 188] on button "Jan" at bounding box center [1041, 186] width 68 height 28
click at [1195, 151] on icon "button" at bounding box center [1196, 149] width 13 height 13
click at [1024, 155] on button "button" at bounding box center [1021, 149] width 29 height 28
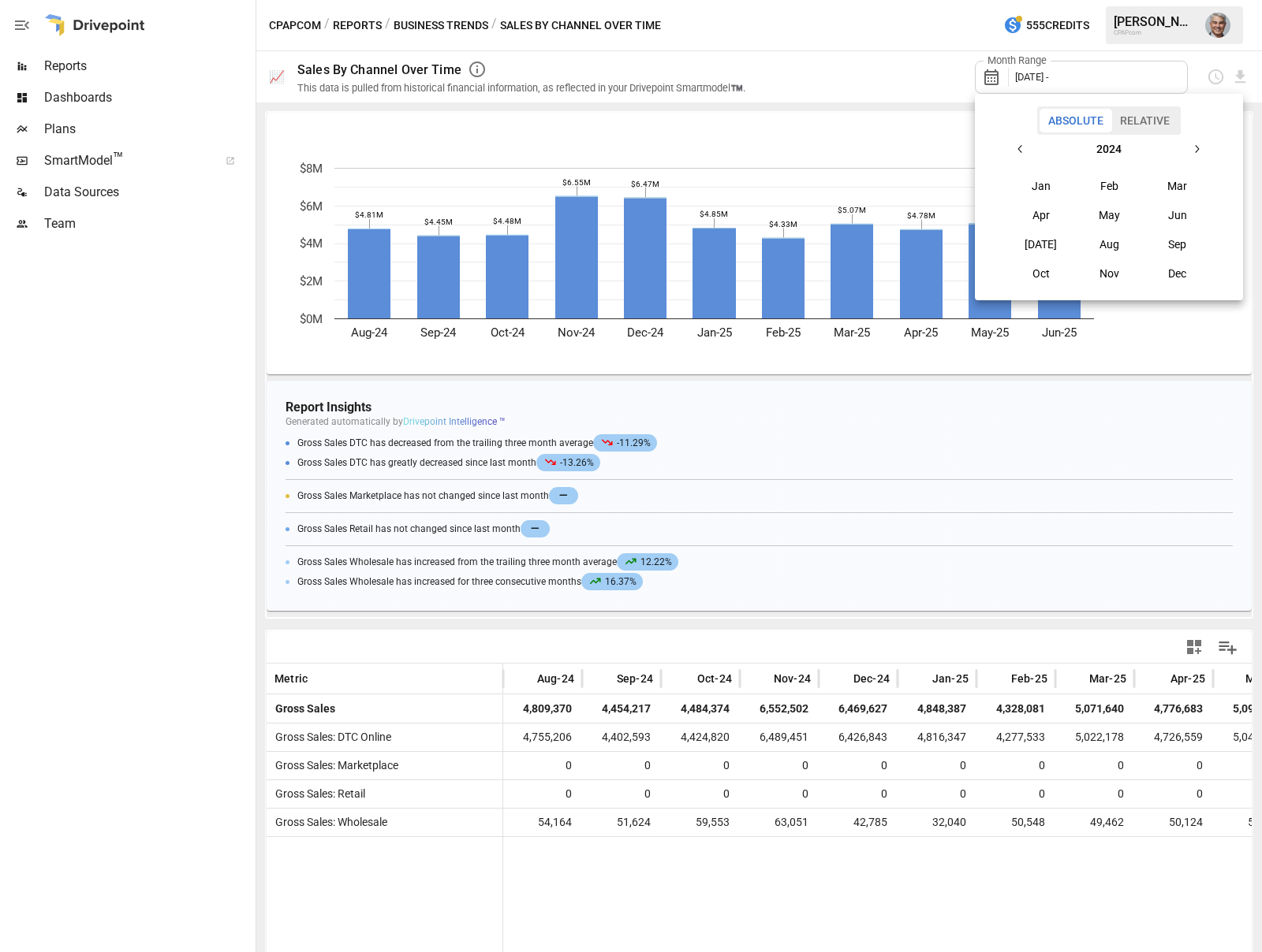
click at [1024, 155] on button "button" at bounding box center [1021, 149] width 29 height 28
click at [1165, 63] on div at bounding box center [631, 476] width 1262 height 952
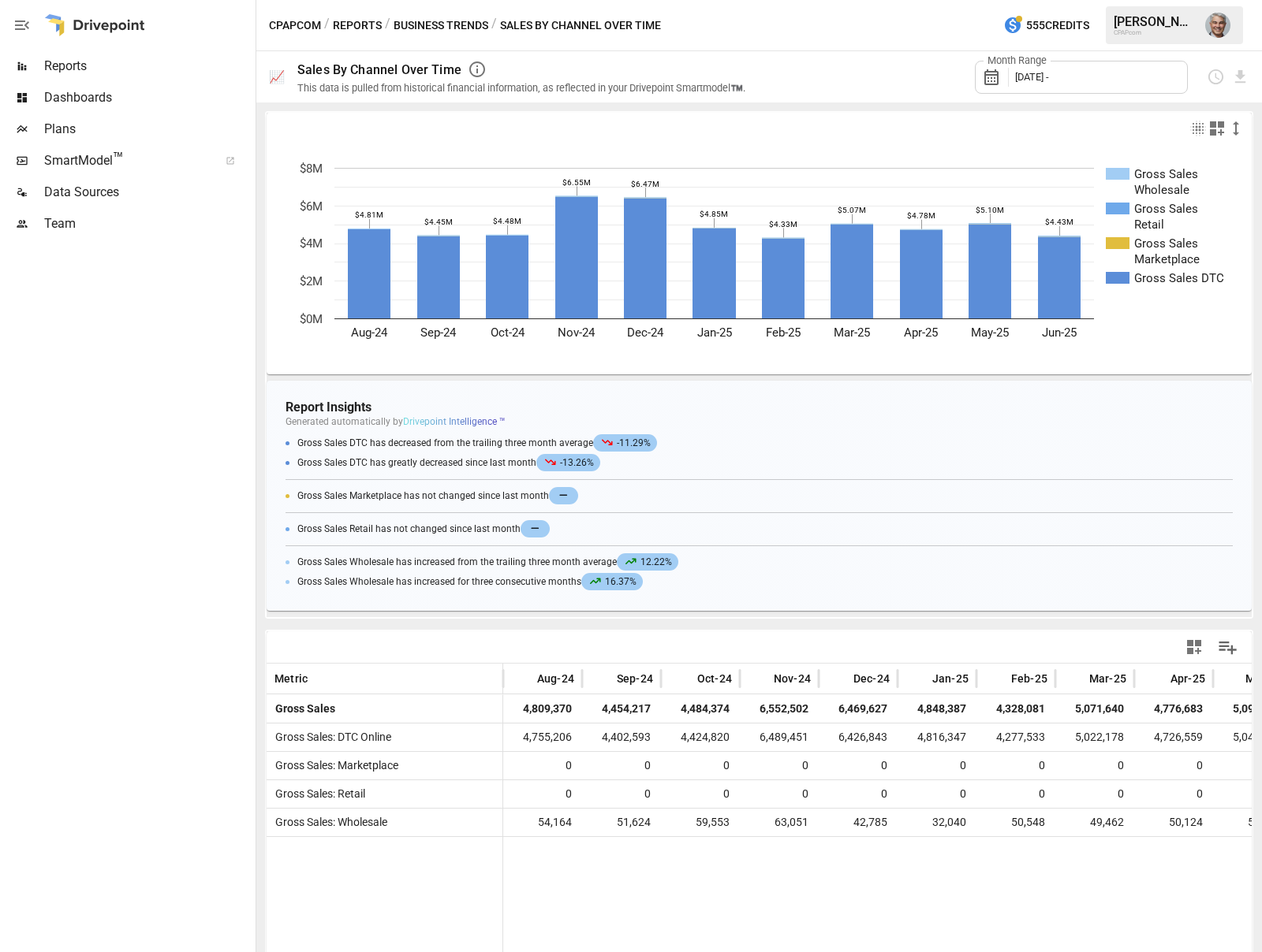
click at [1160, 75] on div "Absolute Relative [DATE] Feb Mar Apr May Jun [DATE] Aug Sep Oct Nov Dec" at bounding box center [631, 476] width 1262 height 952
click at [1160, 75] on div "Month Range [DATE] -" at bounding box center [1081, 78] width 213 height 33
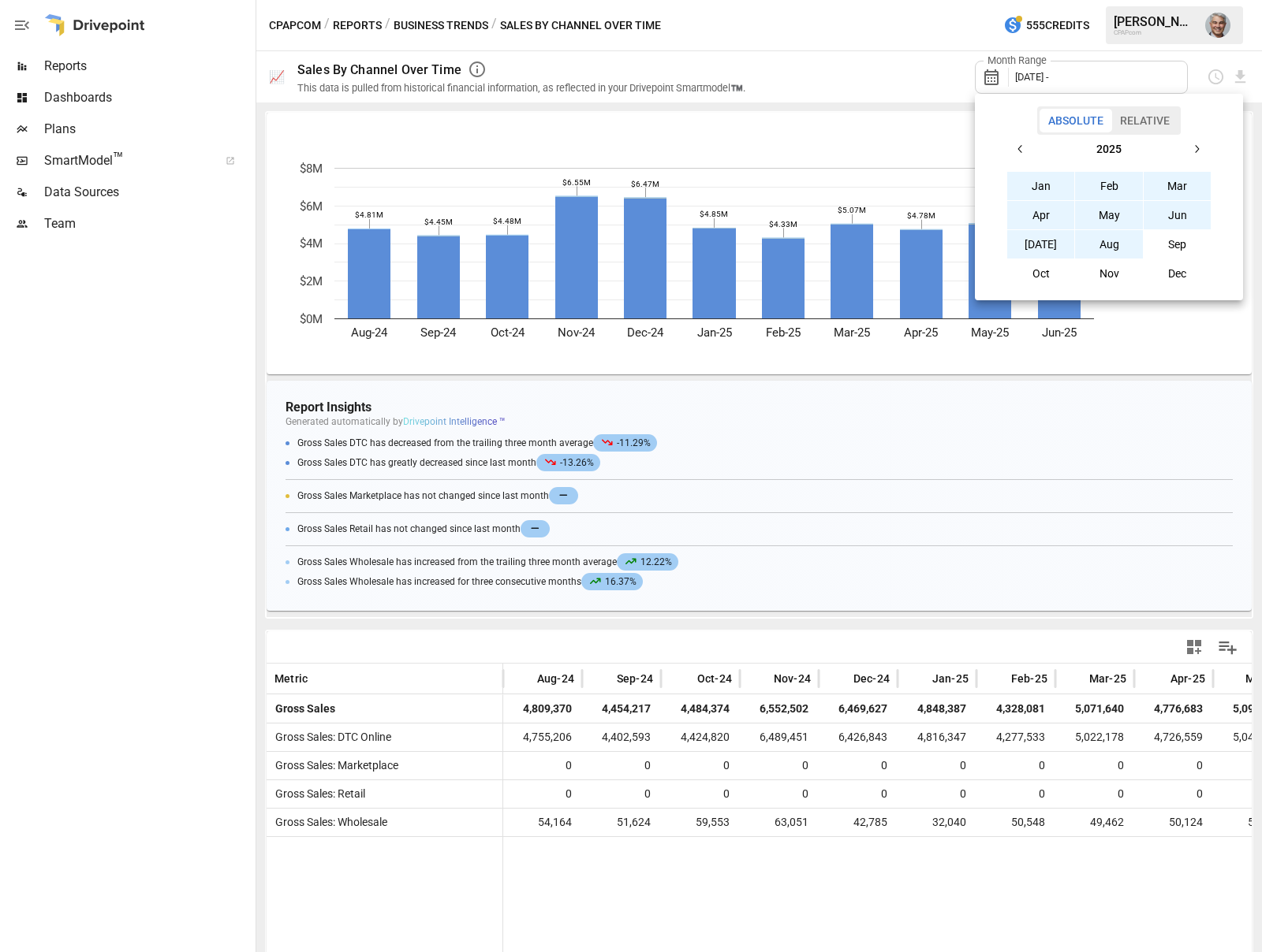
click at [1111, 246] on button "Aug" at bounding box center [1109, 245] width 68 height 28
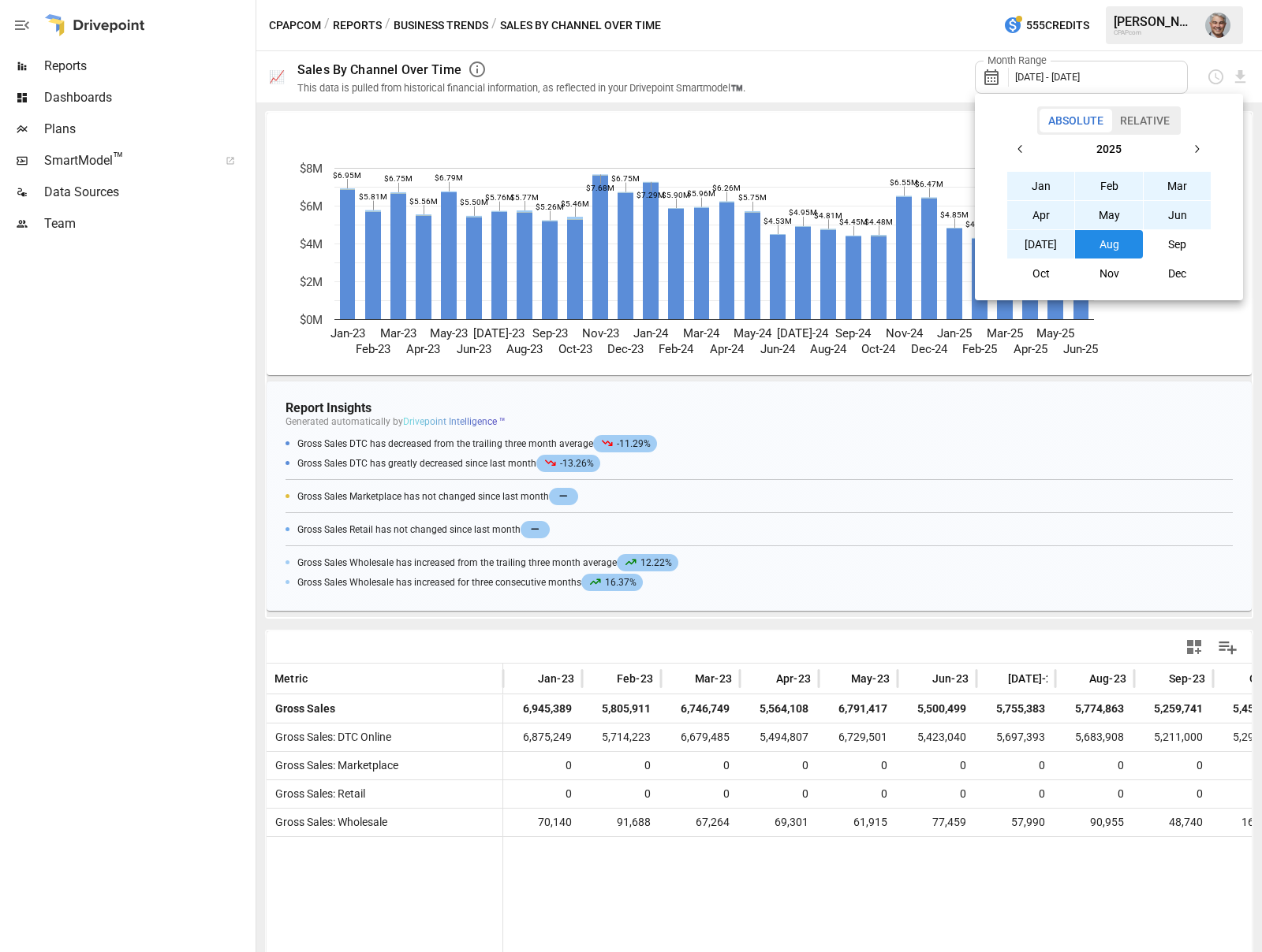
click at [1234, 310] on div at bounding box center [631, 476] width 1262 height 952
